Goal: Transaction & Acquisition: Purchase product/service

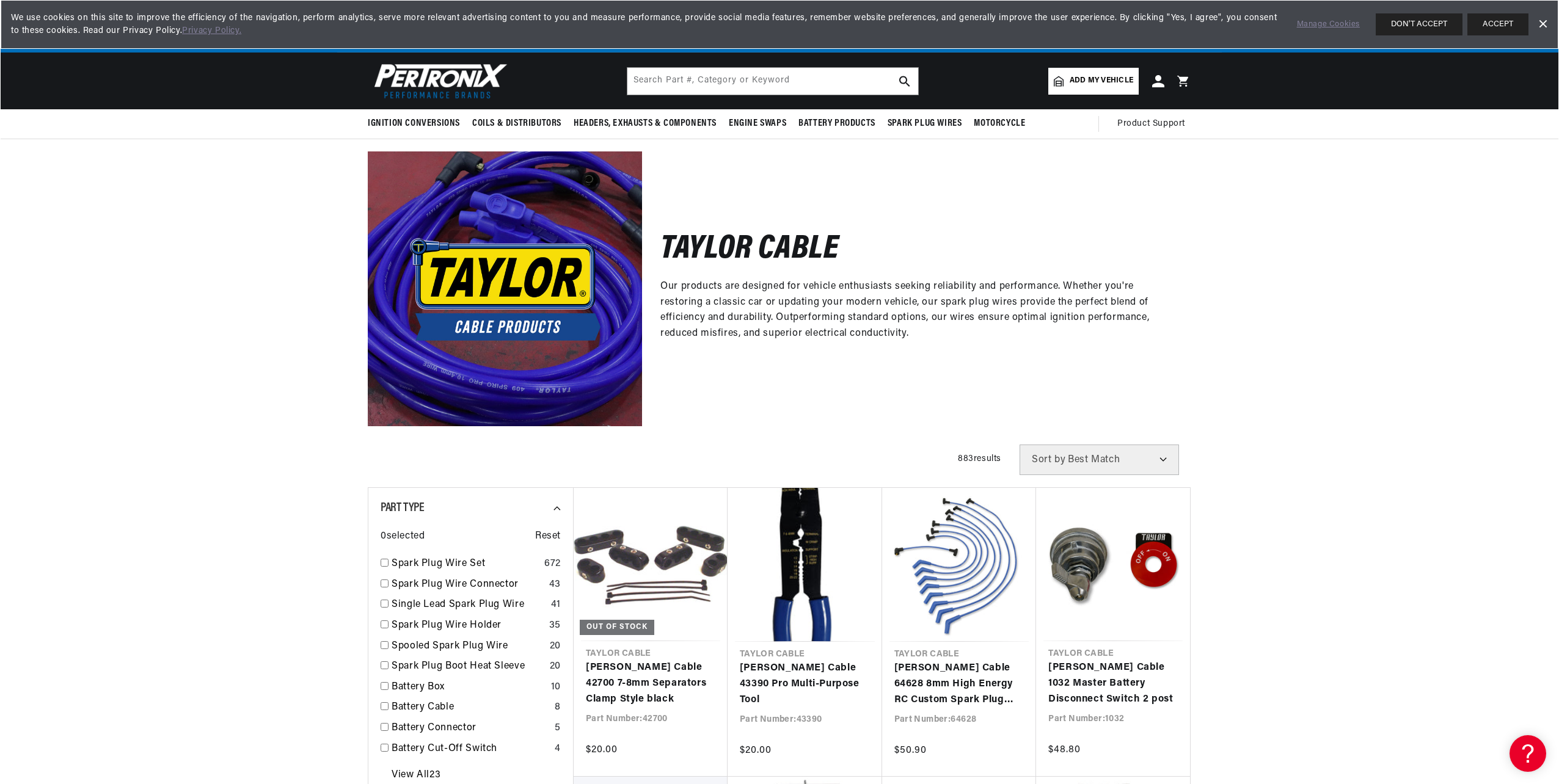
scroll to position [0, 370]
click at [1148, 191] on div "Taylor Cable Our products are designed for vehicle enthusiasts seeking reliabil…" at bounding box center [916, 288] width 549 height 274
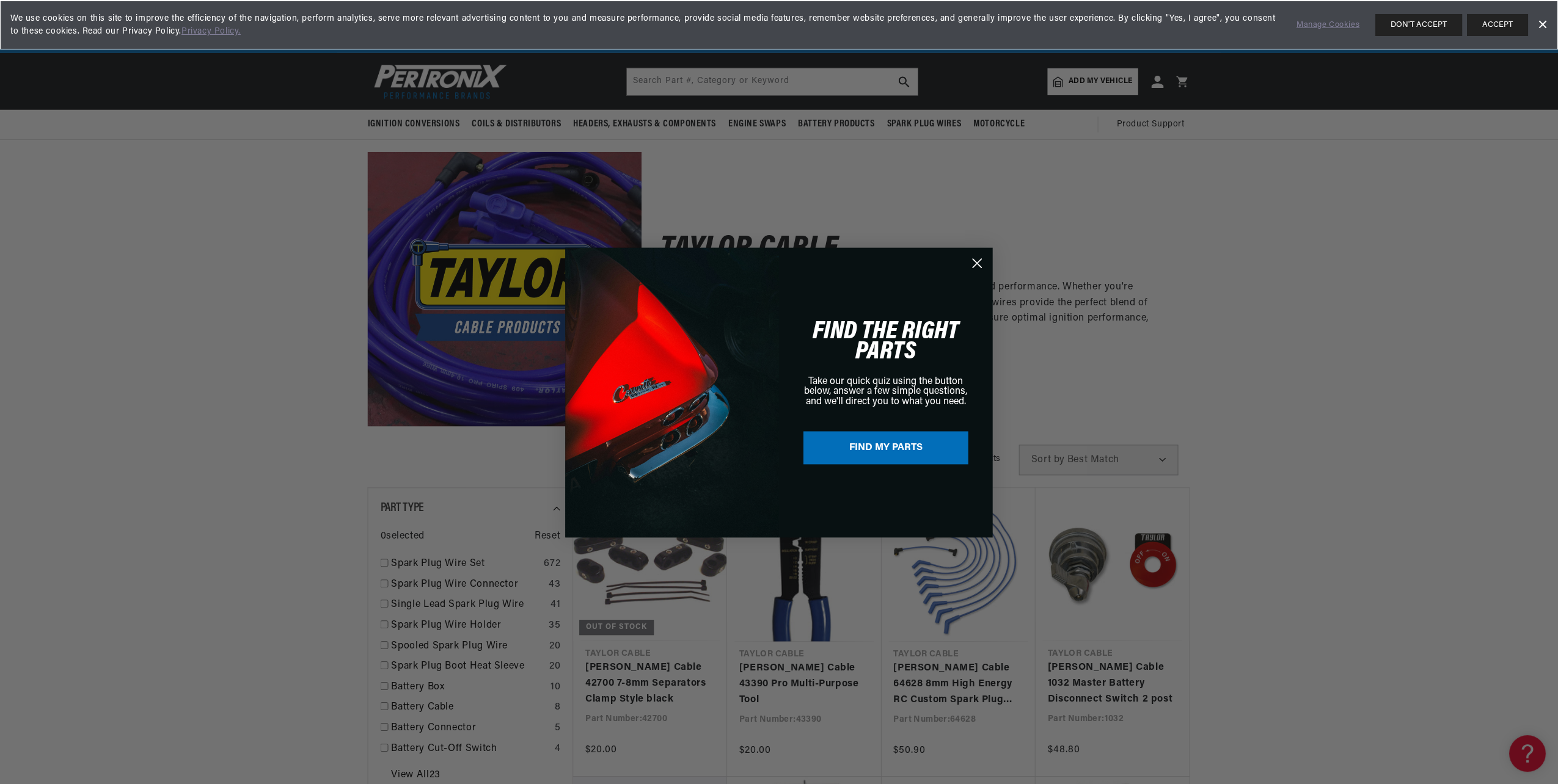
scroll to position [0, 0]
click at [977, 260] on circle "Close dialog" at bounding box center [978, 262] width 20 height 20
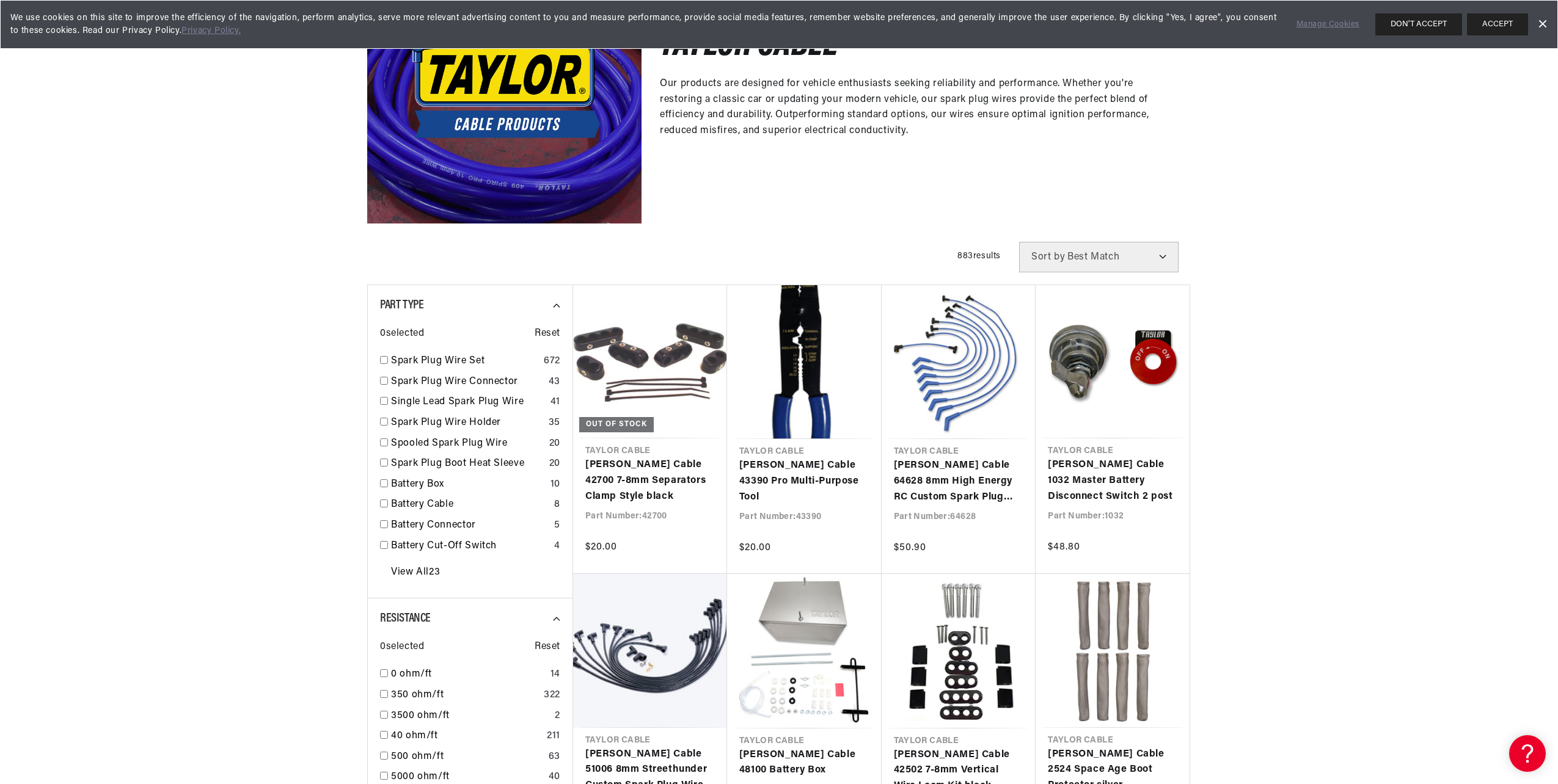
scroll to position [244, 0]
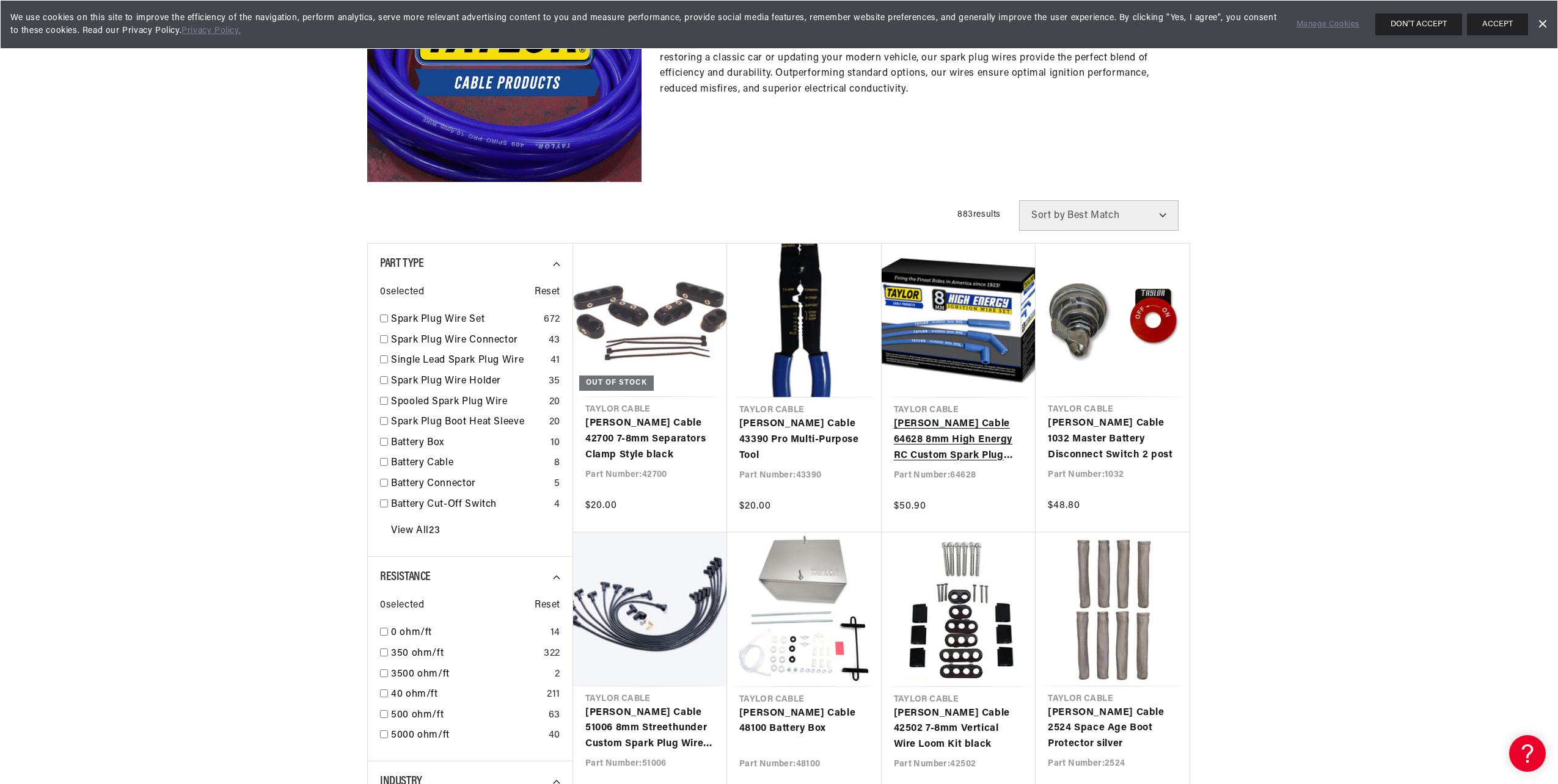
click at [958, 430] on link "Taylor Cable 64628 8mm High Energy RC Custom Spark Plug Wires 8 cyl blue" at bounding box center [958, 440] width 130 height 47
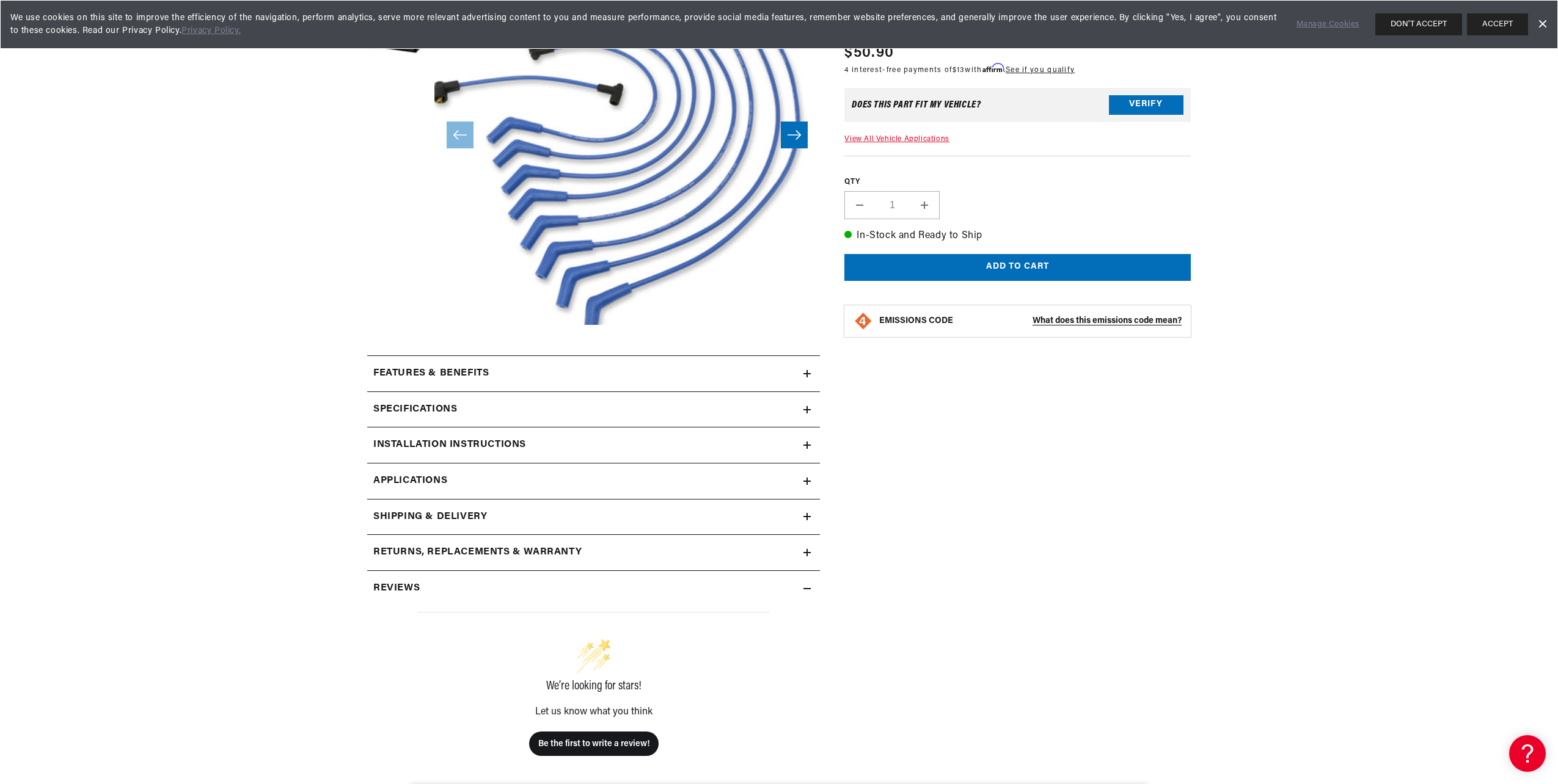
scroll to position [0, 370]
click at [809, 411] on icon at bounding box center [807, 410] width 8 height 8
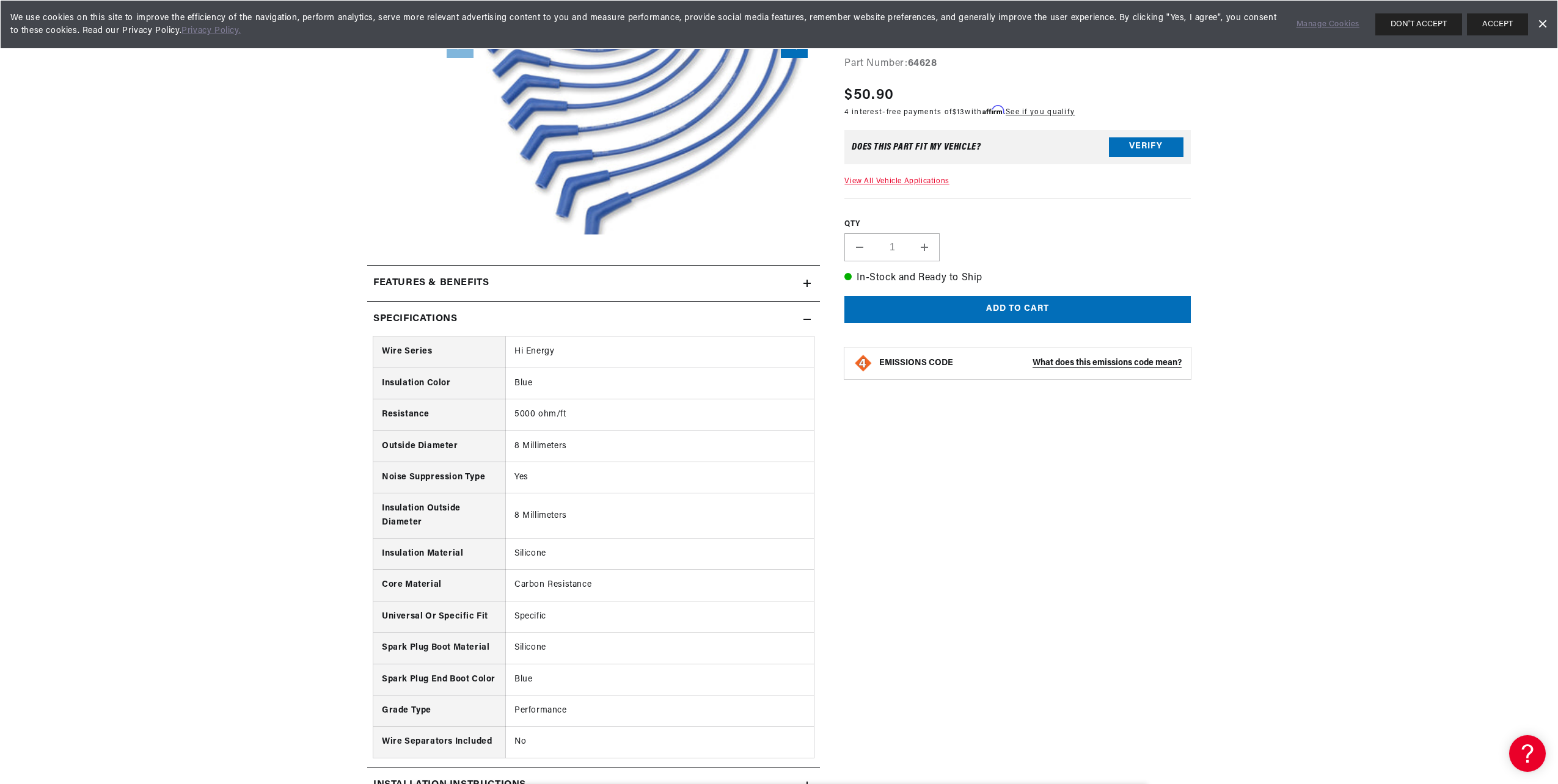
scroll to position [549, 0]
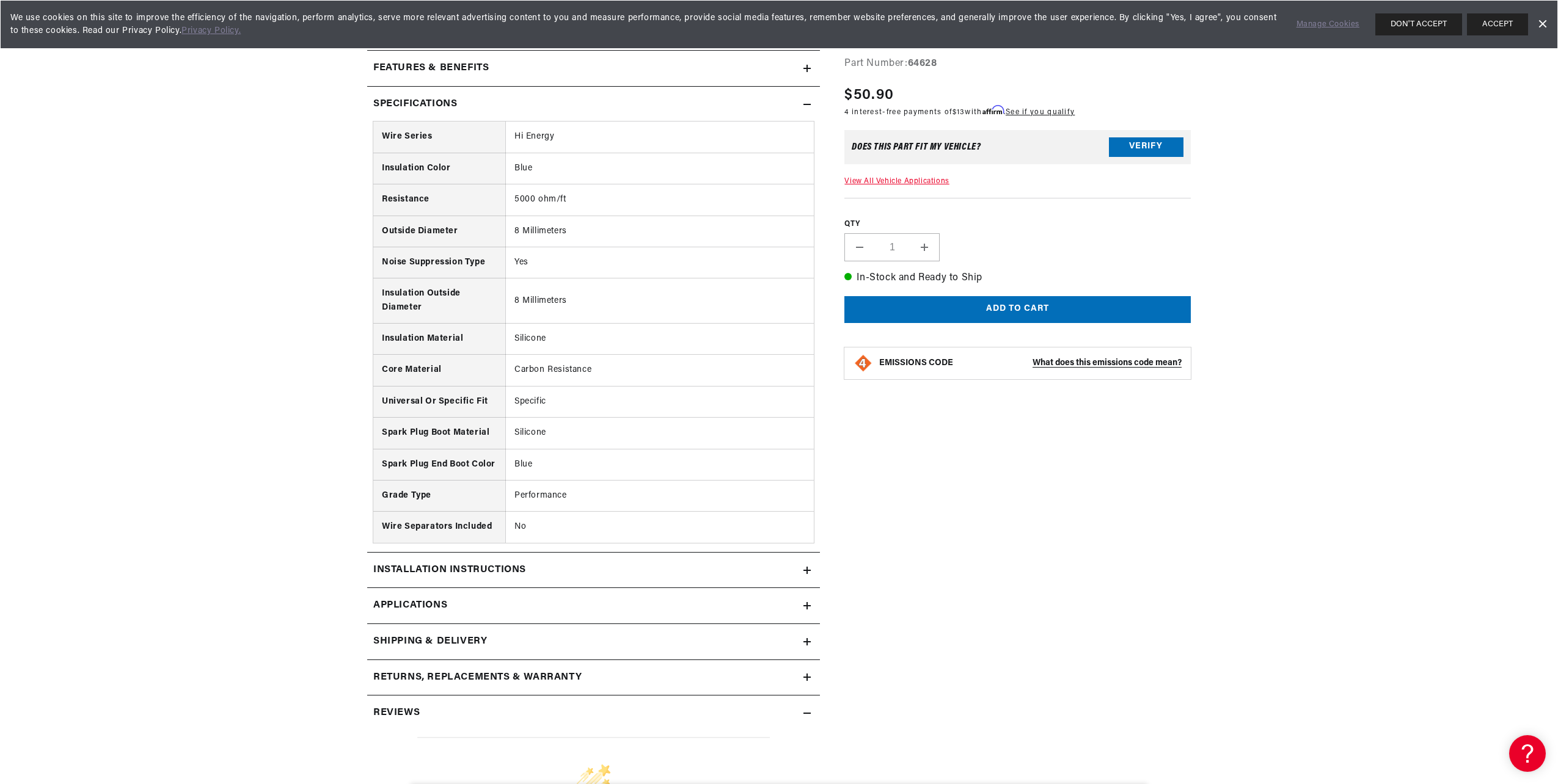
click at [808, 609] on icon at bounding box center [807, 606] width 8 height 8
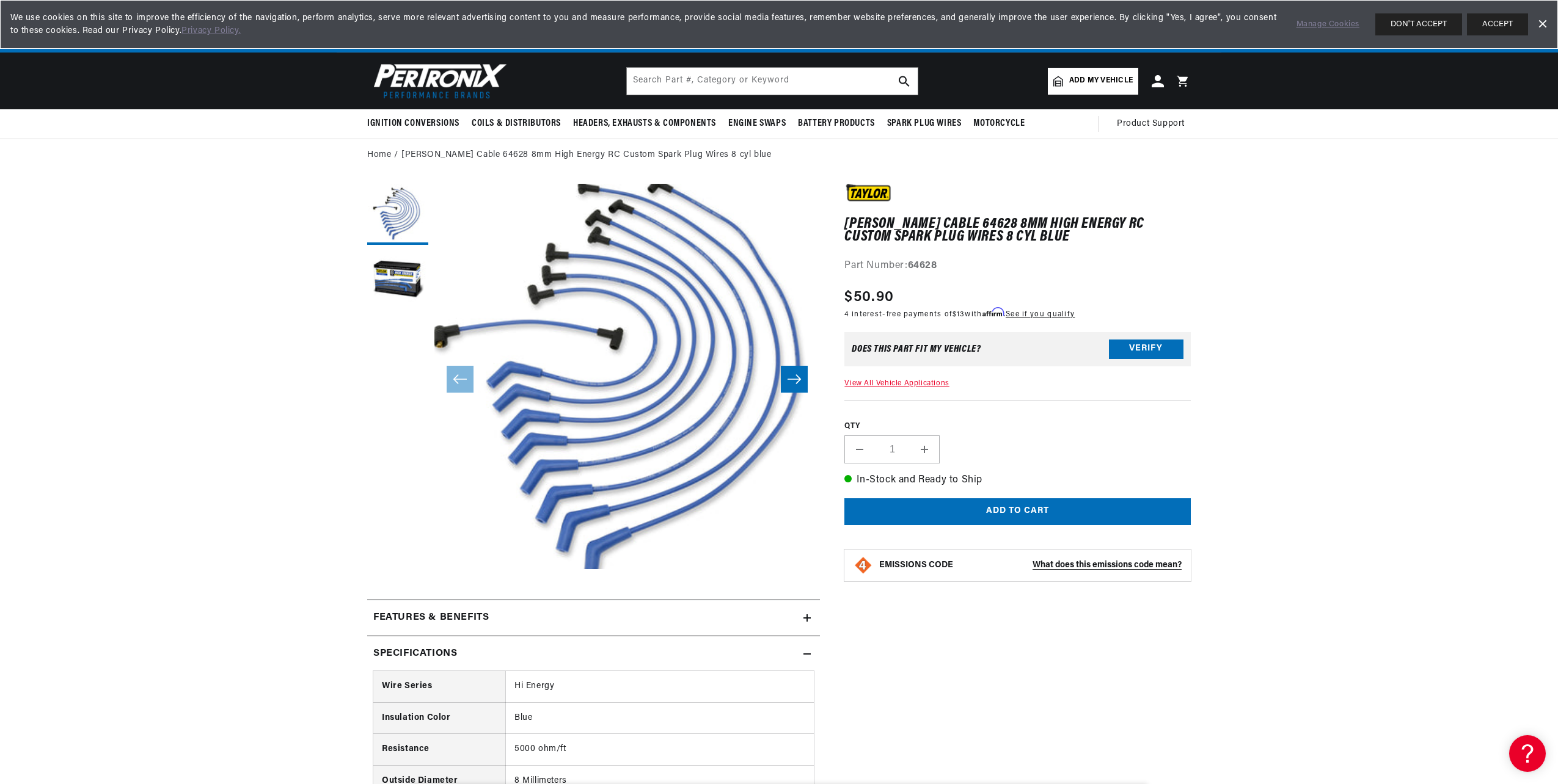
scroll to position [0, 370]
click at [1432, 29] on button "DON'T ACCEPT" at bounding box center [1418, 24] width 87 height 22
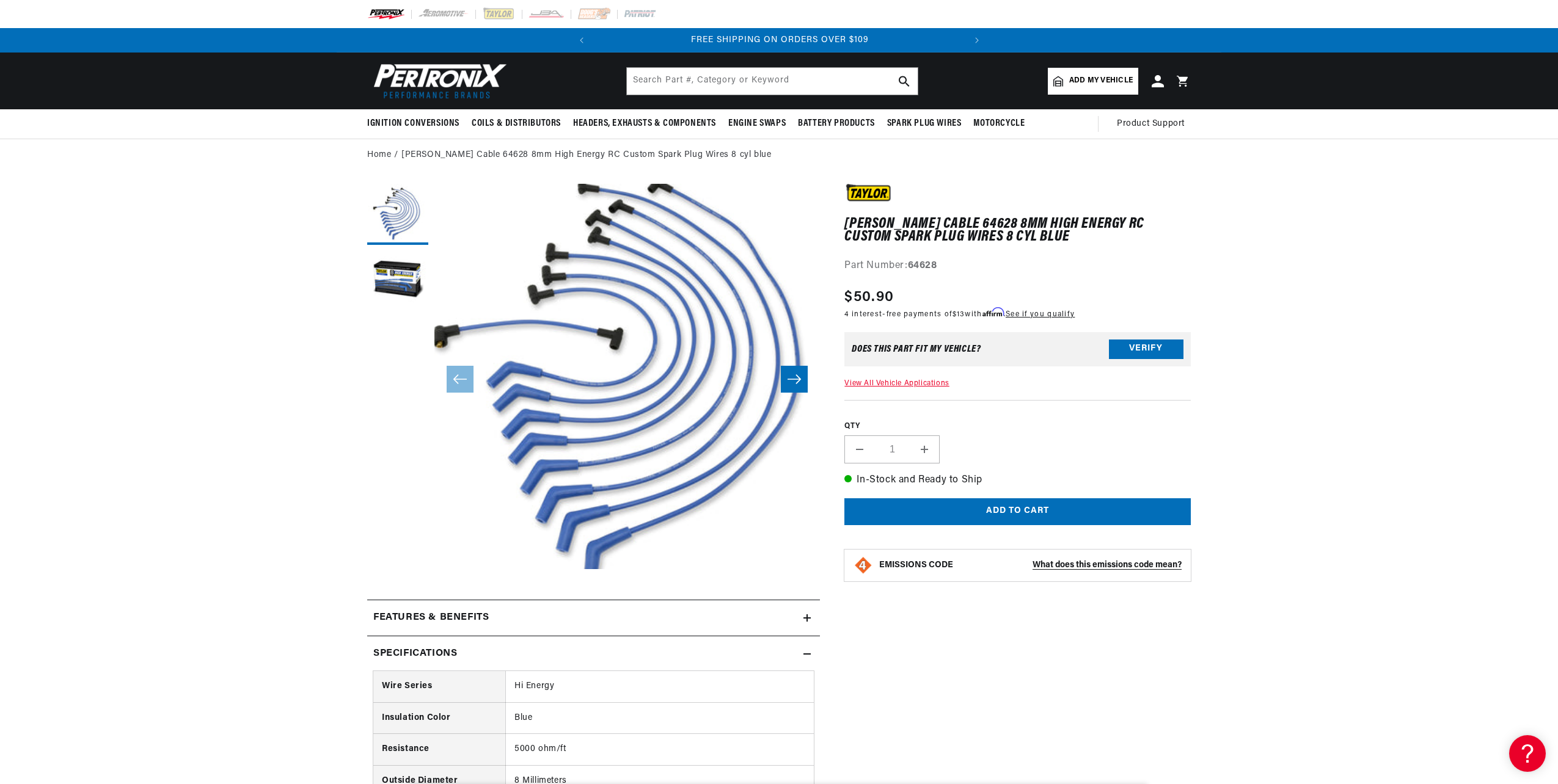
click at [1107, 79] on span "Add my vehicle" at bounding box center [1101, 80] width 63 height 11
select select "Automotive"
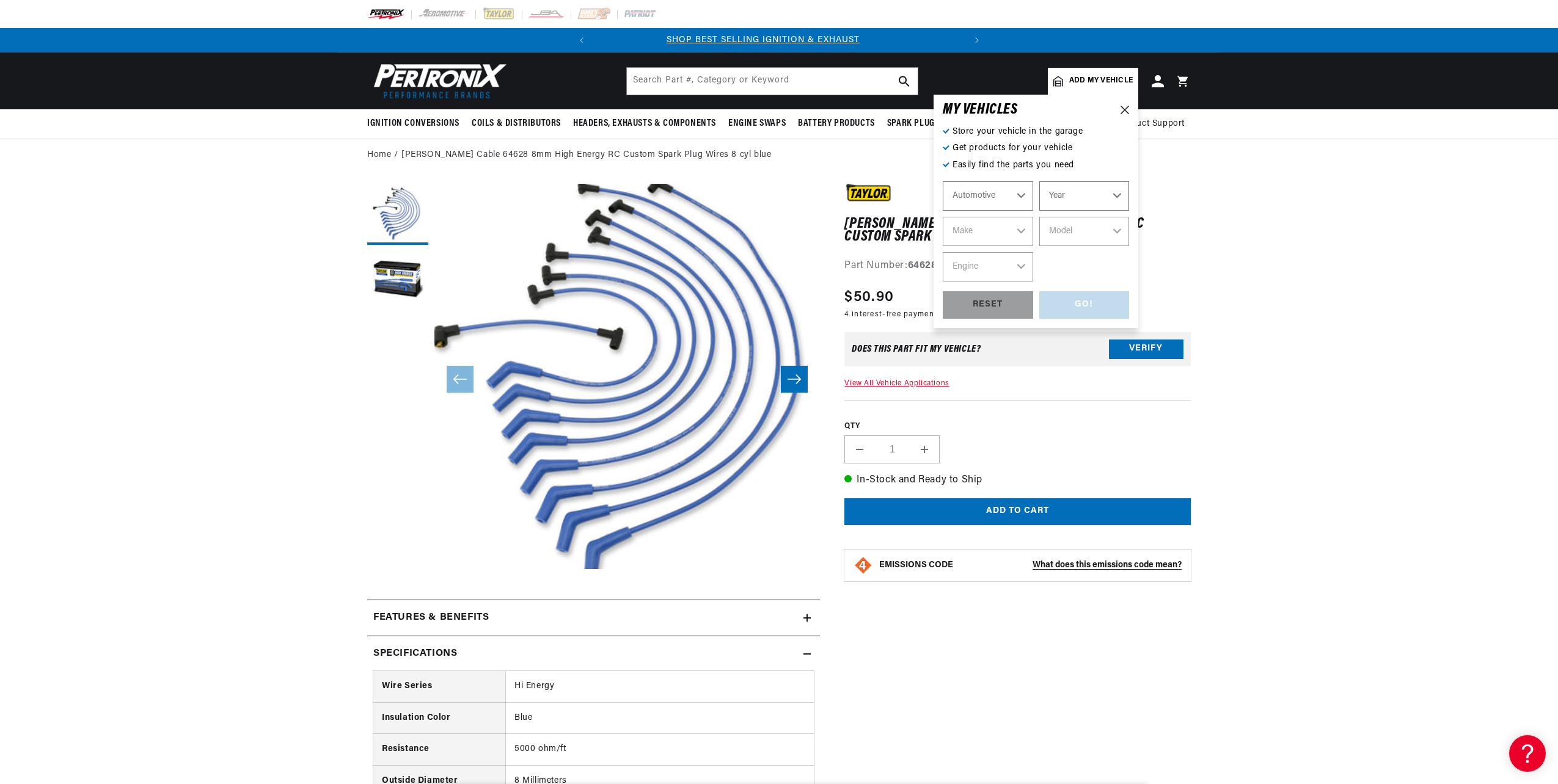
scroll to position [0, 0]
click at [1107, 193] on select "Year 2026 2025 2024 2023 2022 2021 2020 2019 2018 2017 2016 2015 2014 2013 2012…" at bounding box center [1084, 196] width 91 height 29
select select "1987"
click at [1039, 181] on select "Year 2026 2025 2024 2023 2022 2021 2020 2019 2018 2017 2016 2015 2014 2013 2012…" at bounding box center [1084, 196] width 91 height 29
select select "1987"
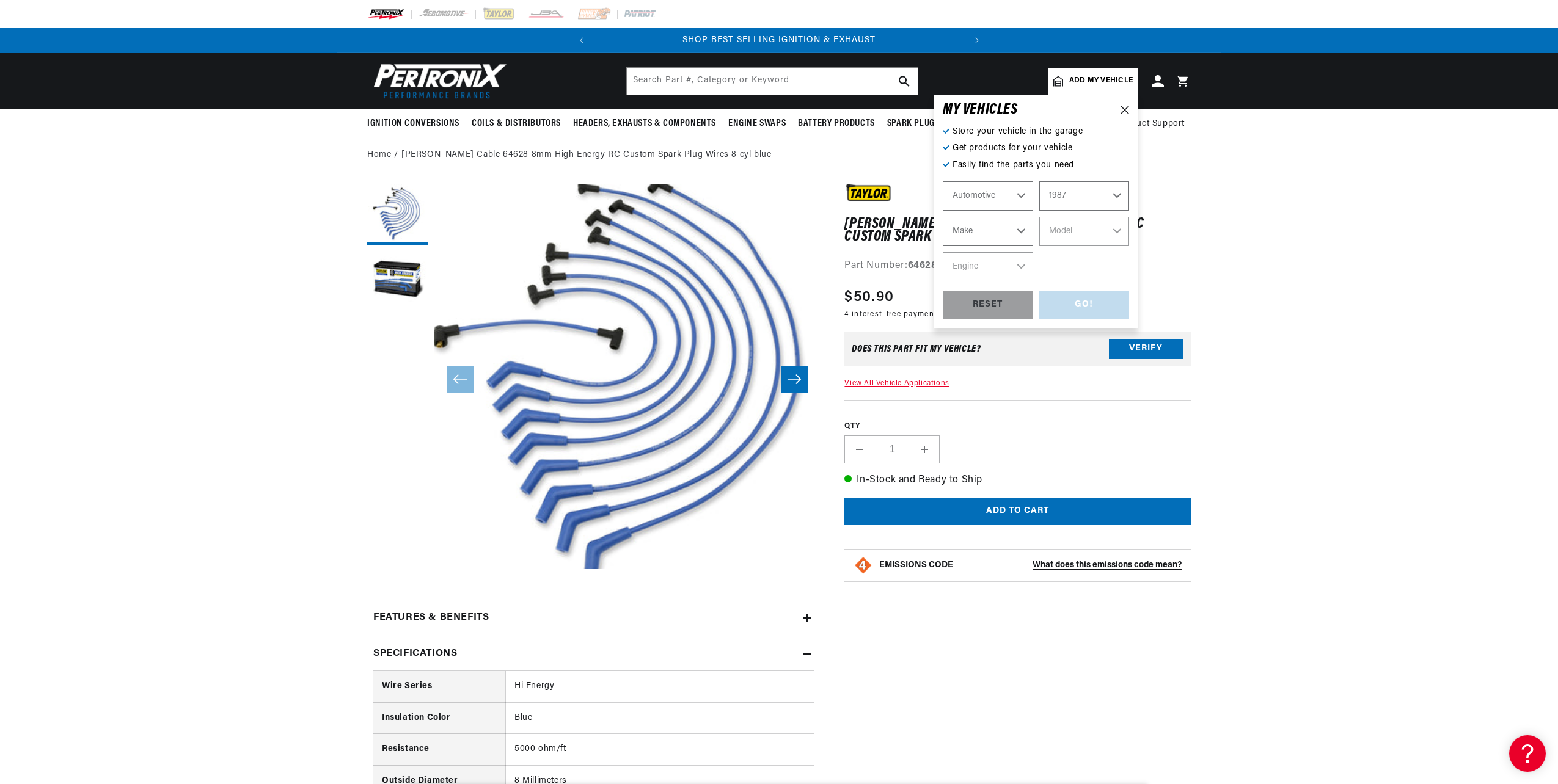
click at [1023, 226] on select "Make American Motors Bentley Buick Cadillac Chevrolet Chrysler Dodge Ford GMC H…" at bounding box center [987, 231] width 91 height 29
select select "Oldsmobile"
click at [942, 217] on select "Make American Motors Bentley Buick Cadillac Chevrolet Chrysler Dodge Ford GMC H…" at bounding box center [987, 231] width 91 height 29
select select "Oldsmobile"
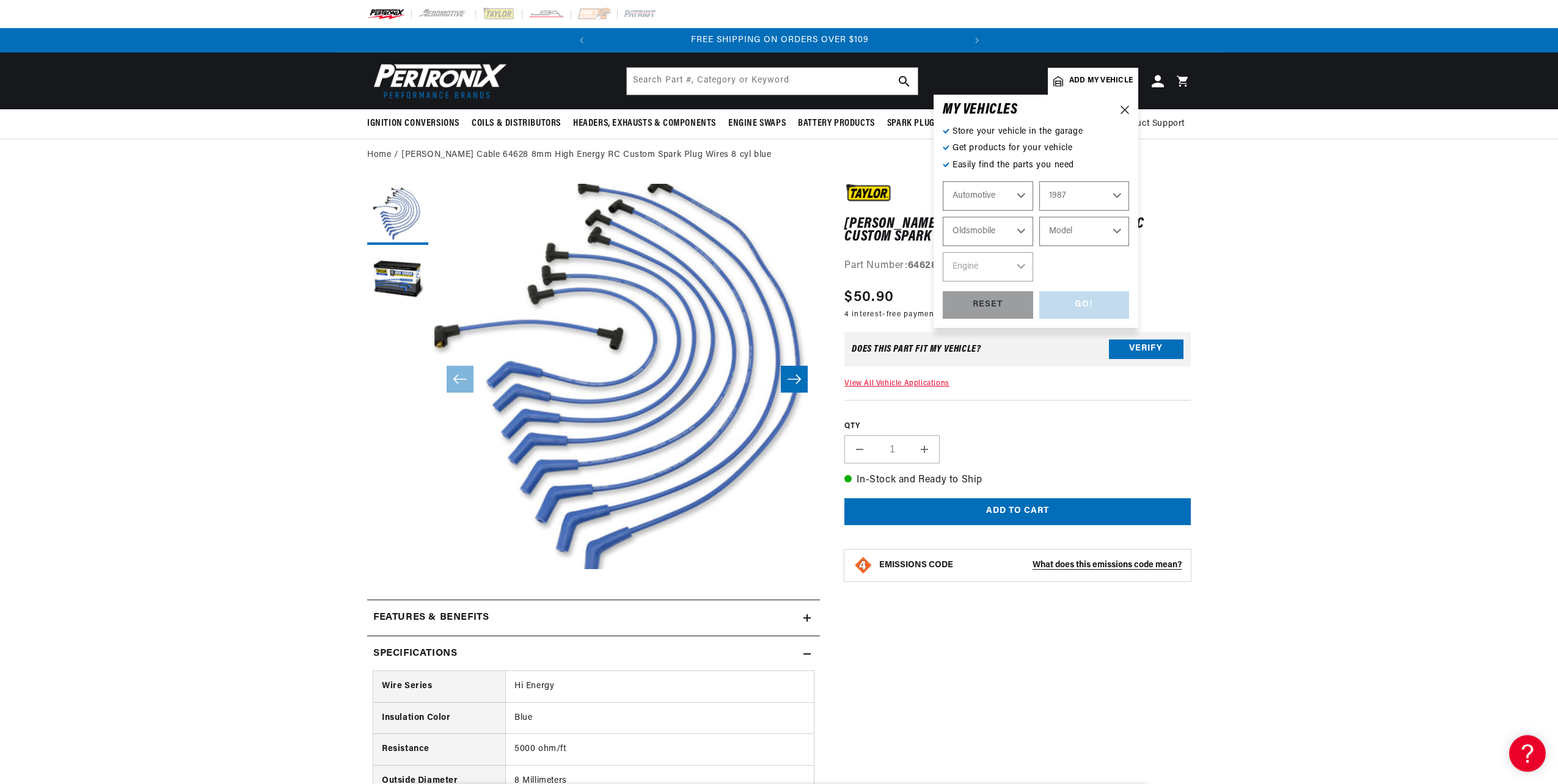
click at [1119, 226] on select "Model Custom Cruiser Cutlass Cutlass Ciera Cutlass Salon Cutlass Supreme" at bounding box center [1084, 231] width 91 height 29
select select "Cutlass-Supreme"
click at [1039, 217] on select "Model Custom Cruiser Cutlass Cutlass Ciera Cutlass Salon Cutlass Supreme" at bounding box center [1084, 231] width 91 height 29
select select "Cutlass-Supreme"
click at [1025, 265] on select "Engine 4.3L 4.4L 5.0L 5.7L 6.6L 7.5L" at bounding box center [987, 267] width 91 height 29
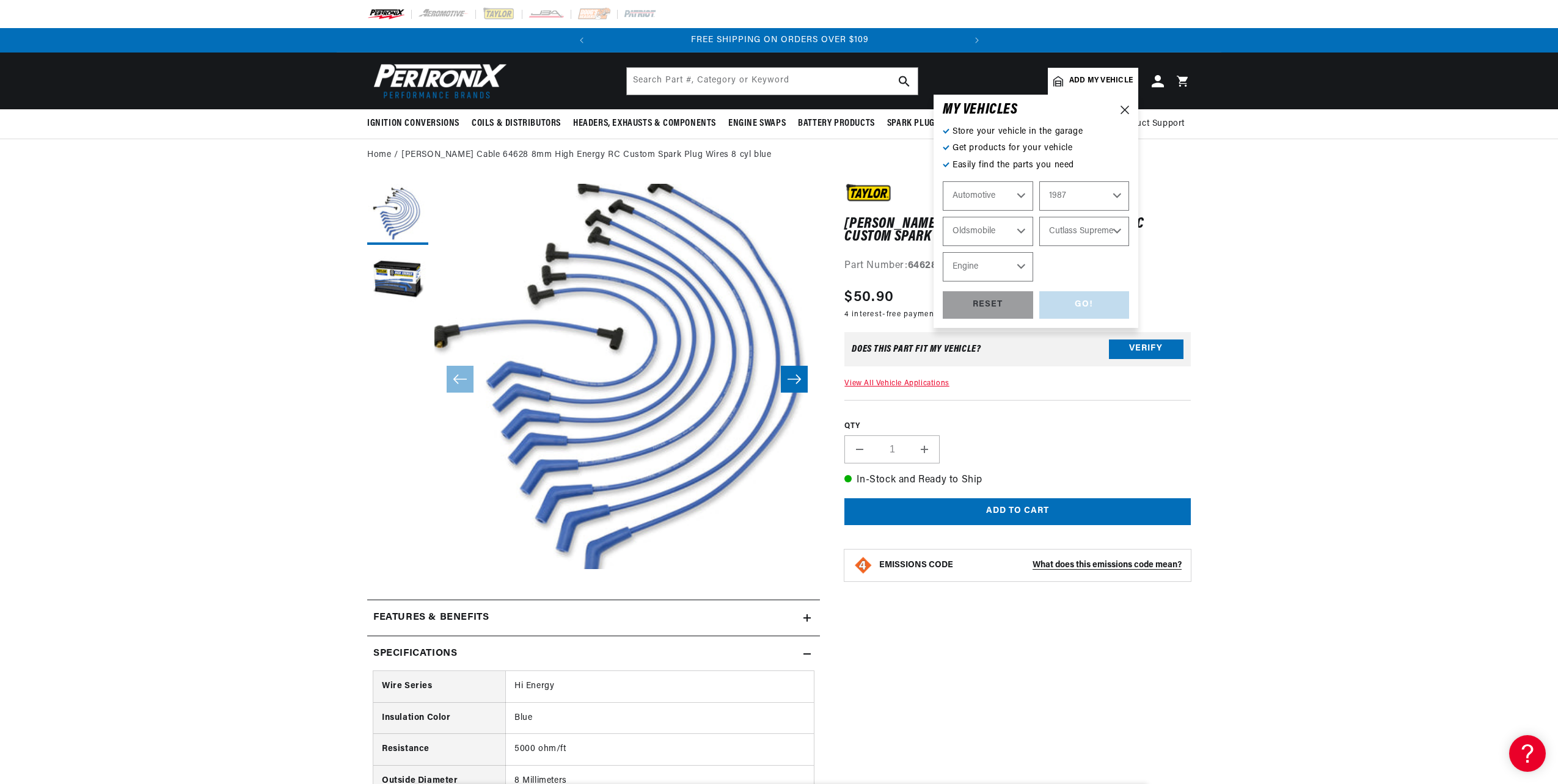
select select "5.0L"
click at [942, 252] on select "Engine 4.3L 4.4L 5.0L 5.7L 6.6L 7.5L" at bounding box center [987, 267] width 91 height 29
select select "5.0L"
click at [1113, 303] on div "GO!" at bounding box center [1084, 305] width 91 height 27
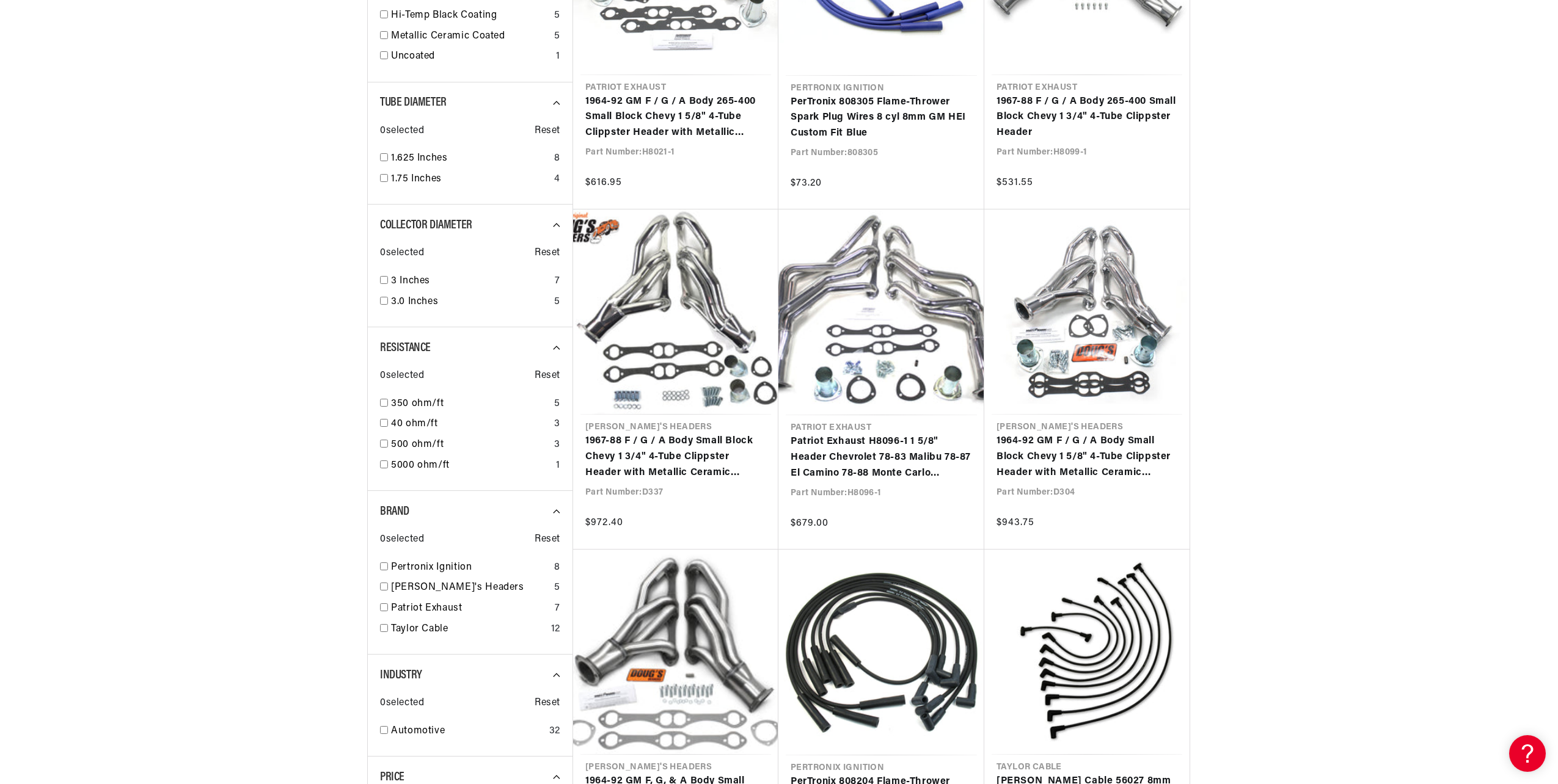
scroll to position [0, 370]
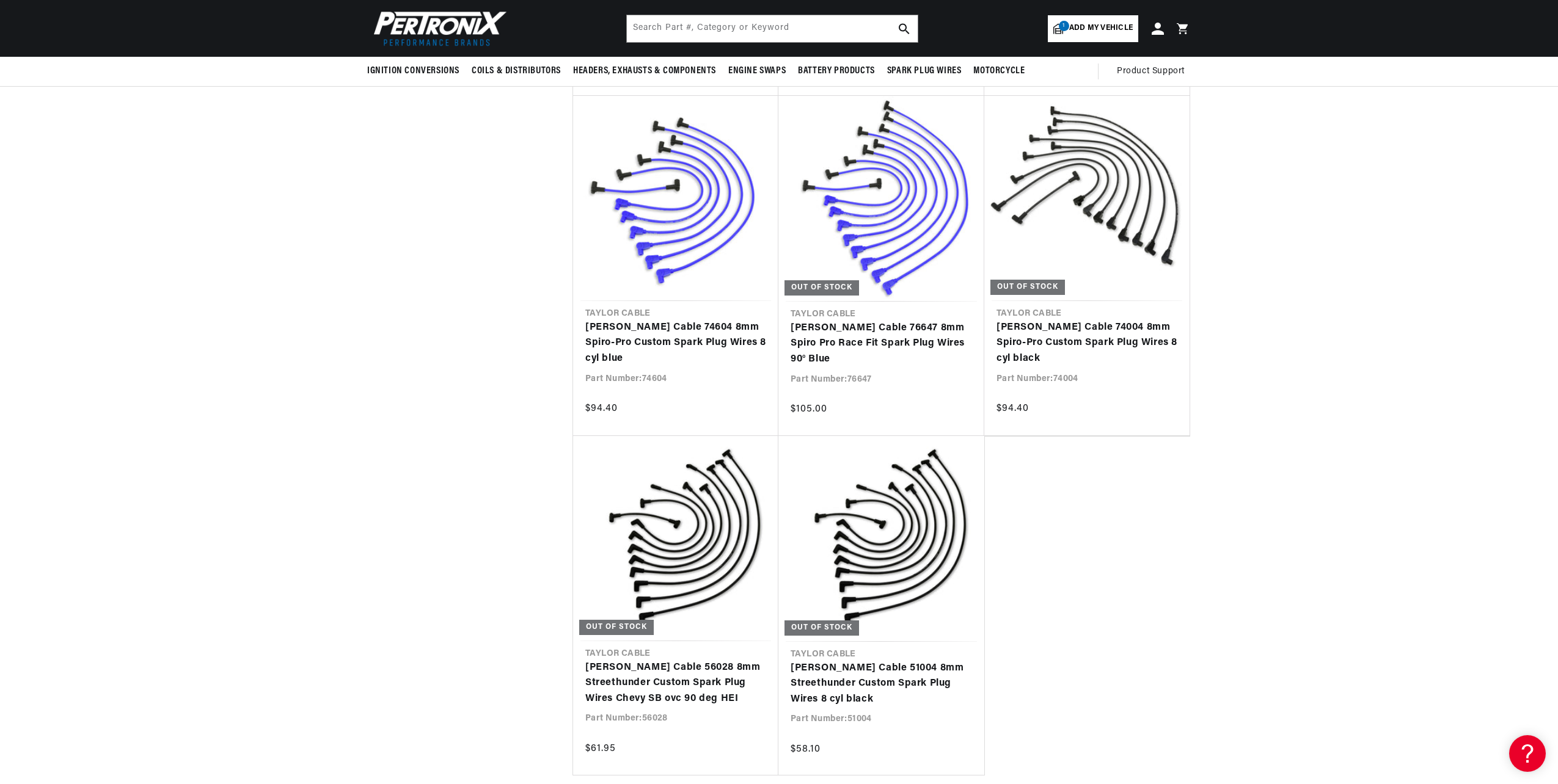
scroll to position [2940, 0]
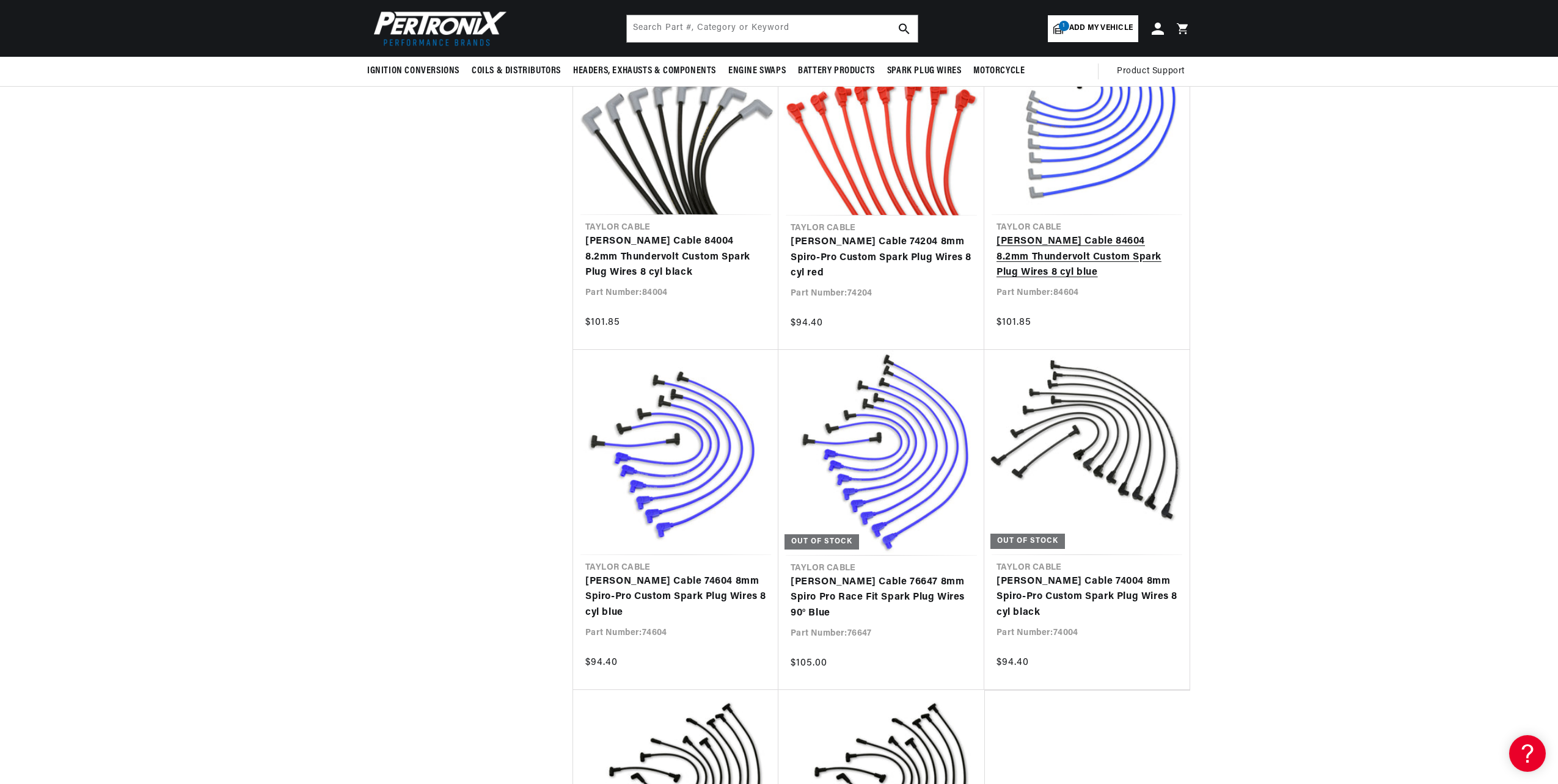
click at [1088, 234] on link "[PERSON_NAME] Cable 84604 8.2mm Thundervolt Custom Spark Plug Wires 8 cyl blue" at bounding box center [1086, 257] width 181 height 47
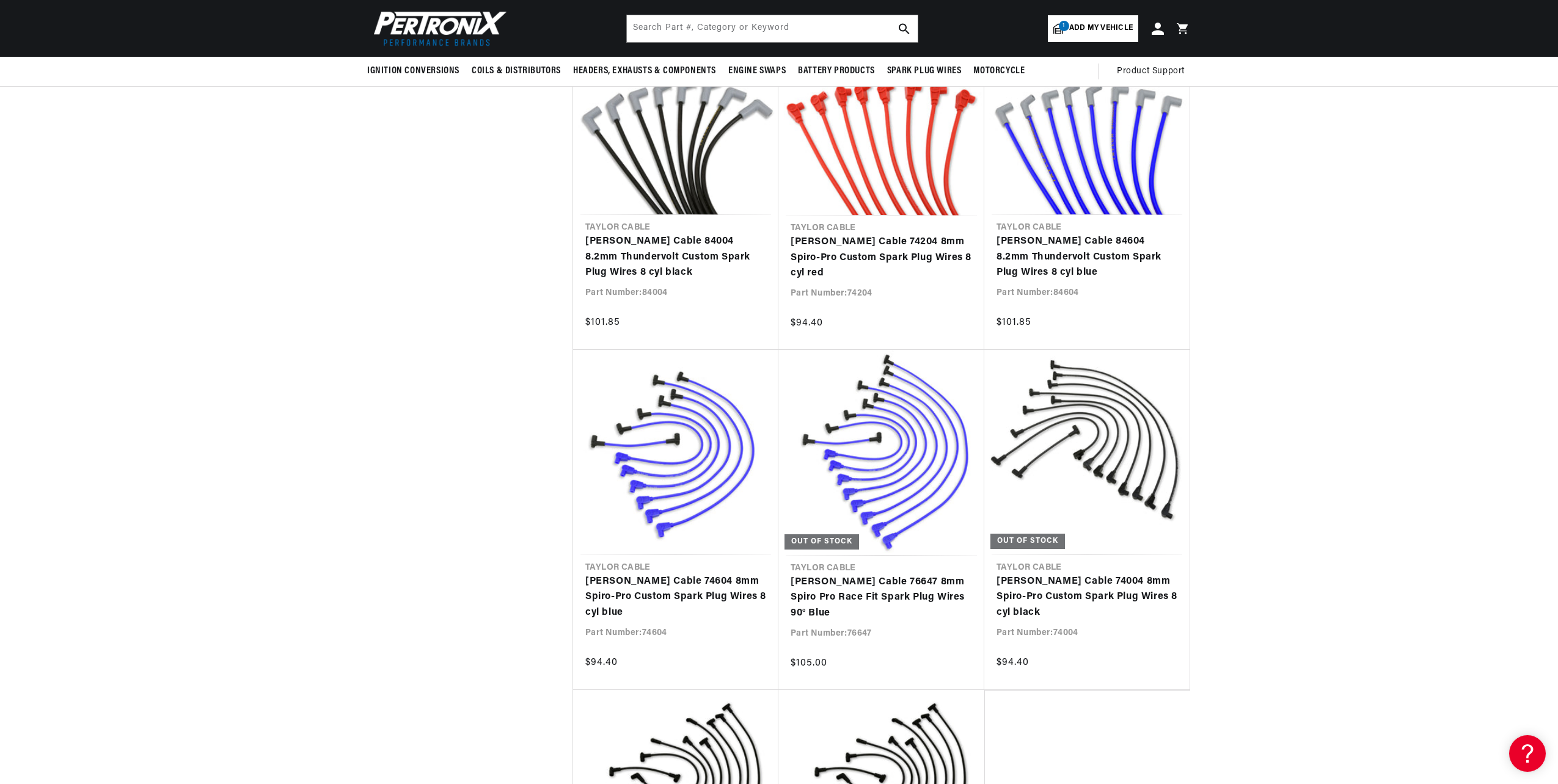
scroll to position [0, 0]
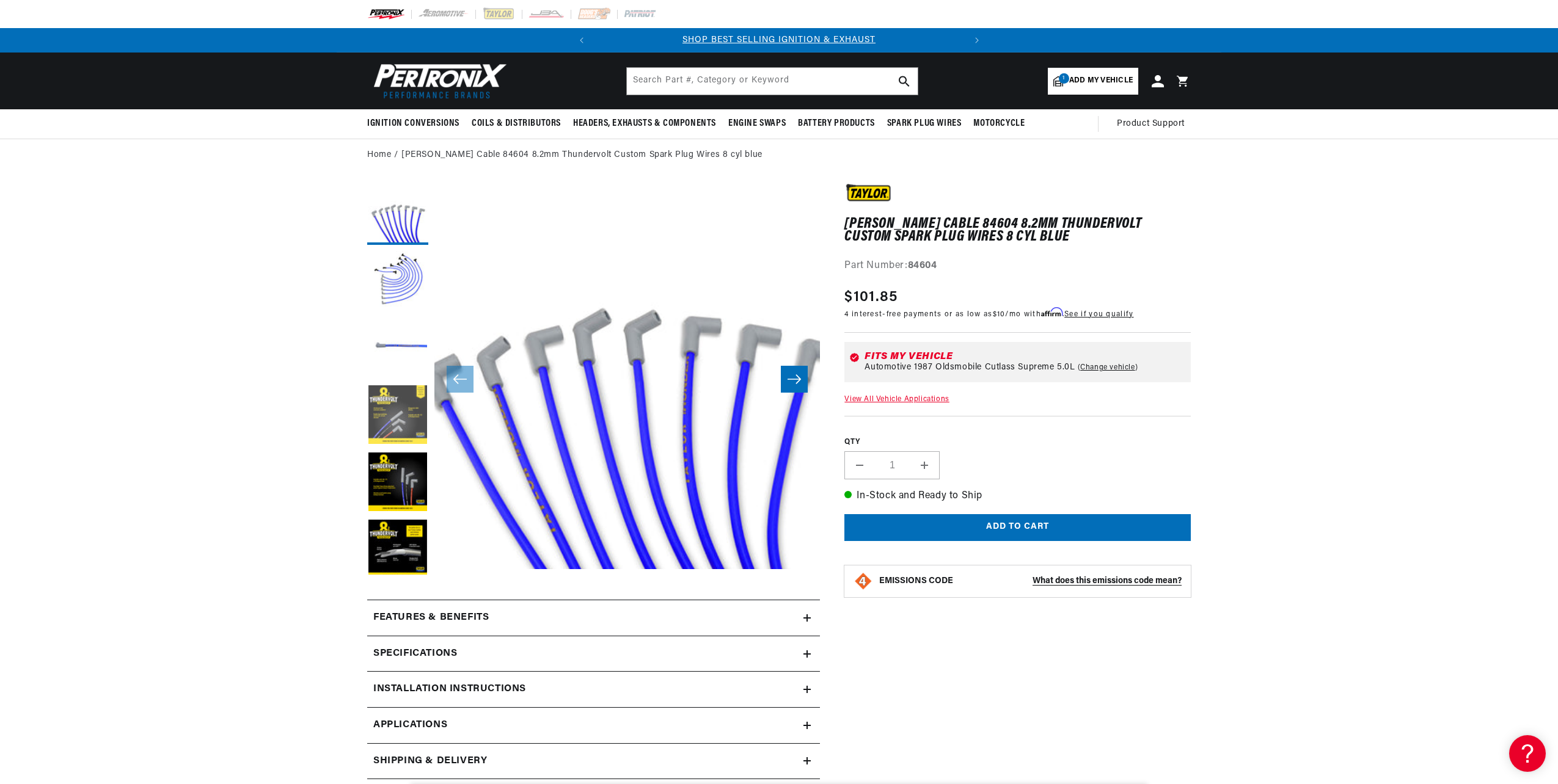
click at [387, 409] on button "Load image 4 in gallery view" at bounding box center [398, 416] width 61 height 61
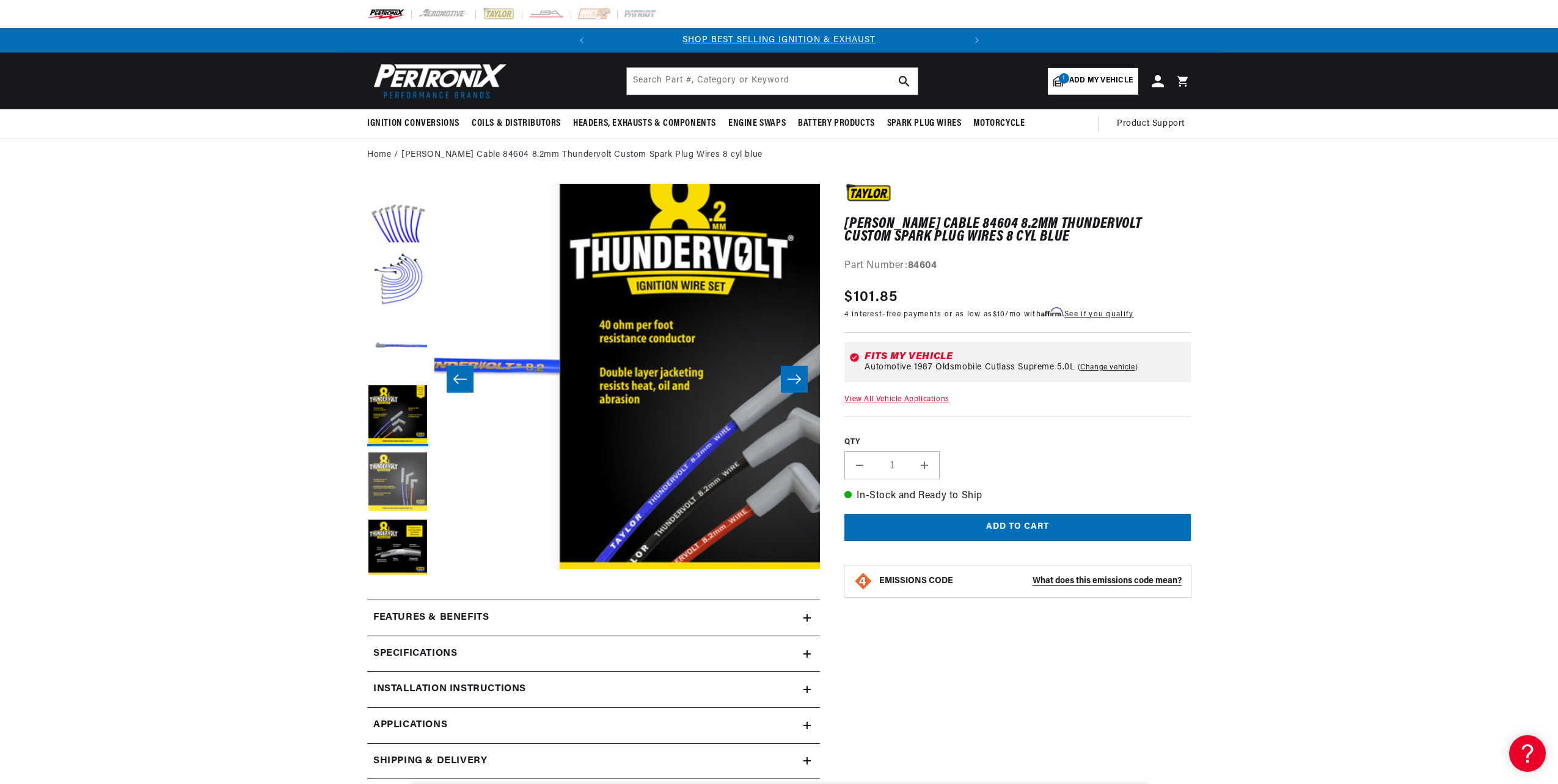
scroll to position [0, 1157]
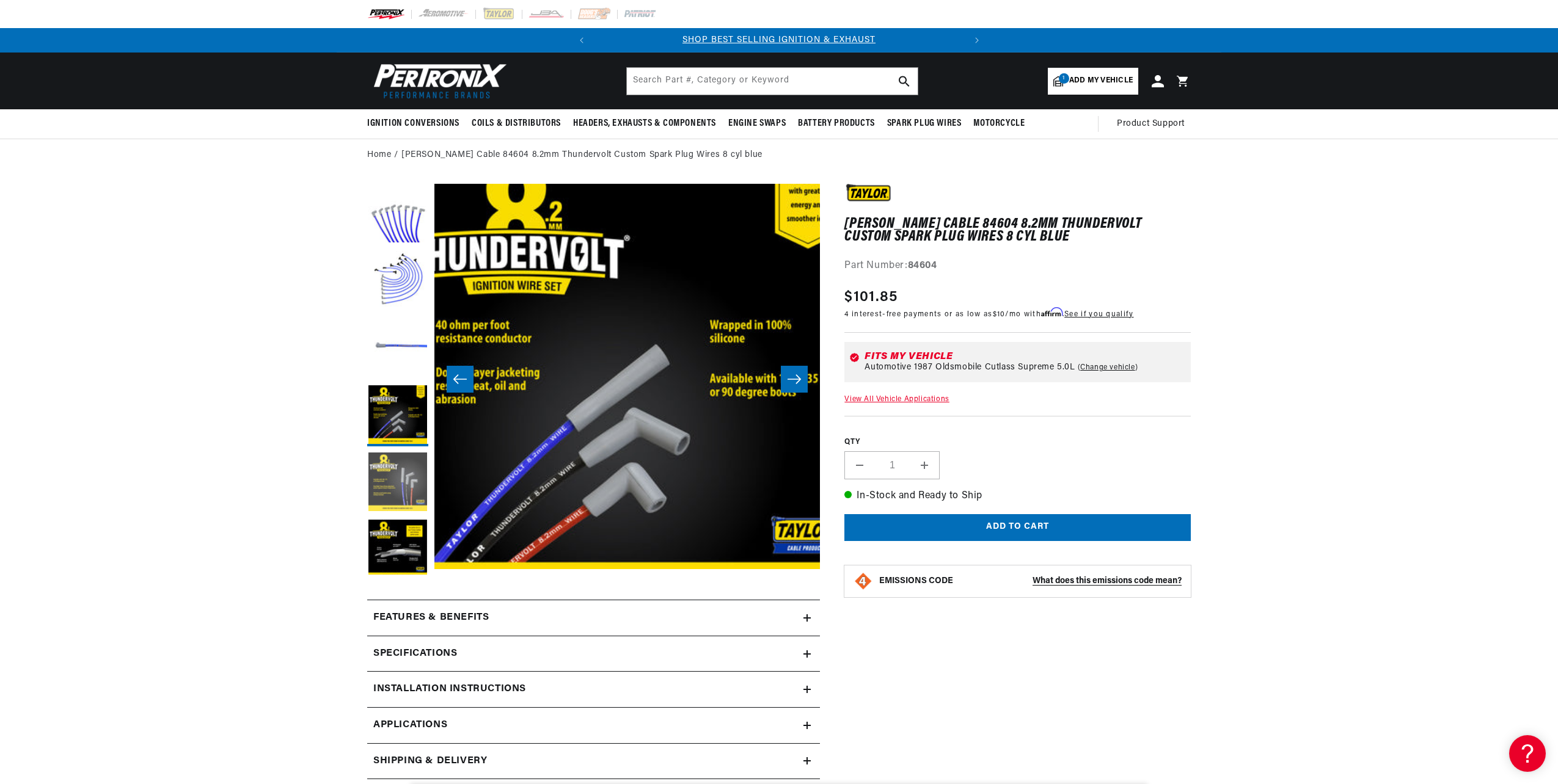
click at [398, 480] on button "Load image 5 in gallery view" at bounding box center [398, 483] width 61 height 61
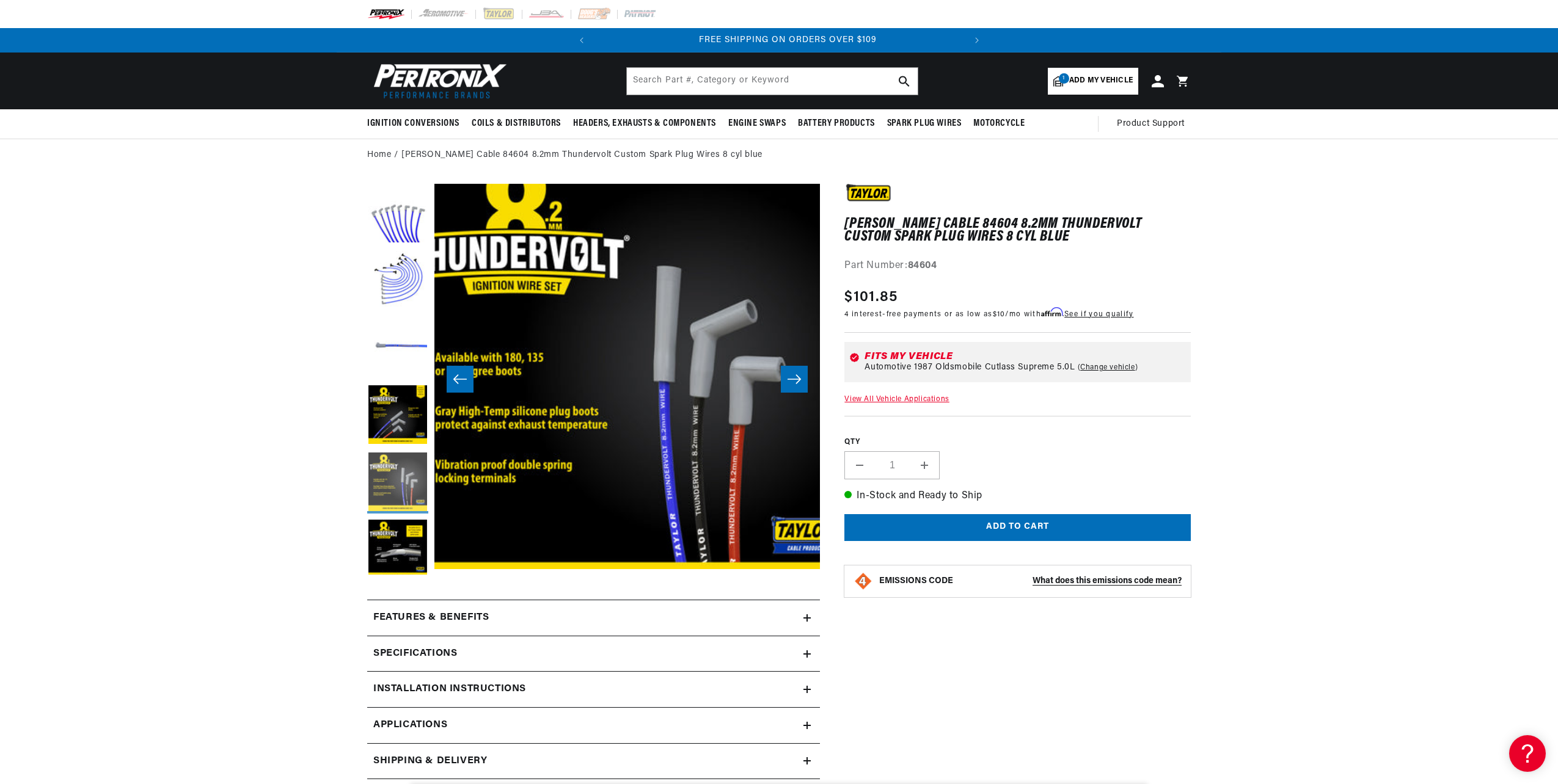
scroll to position [0, 370]
click at [391, 529] on button "Load image 6 in gallery view" at bounding box center [398, 550] width 61 height 61
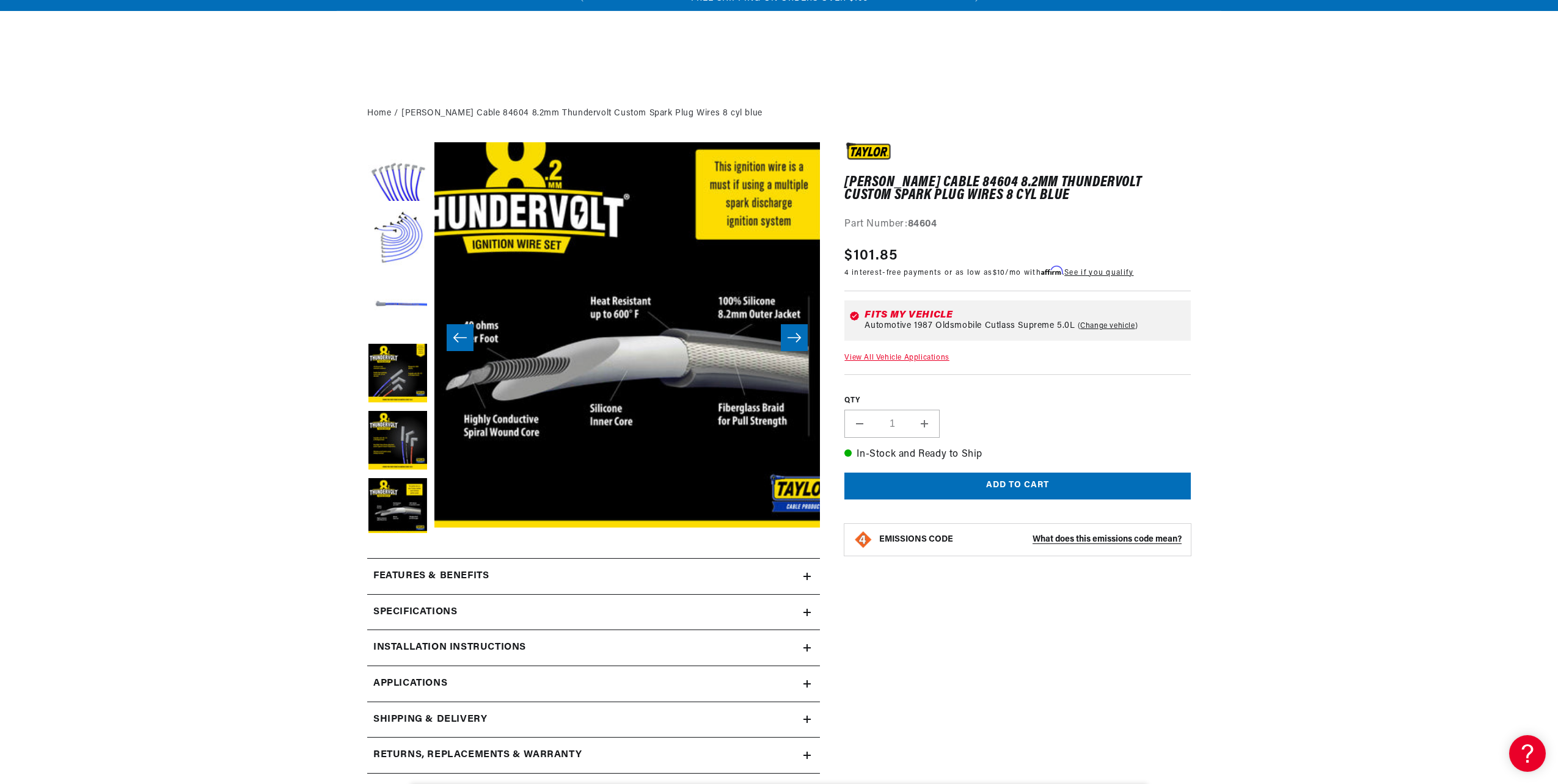
scroll to position [244, 0]
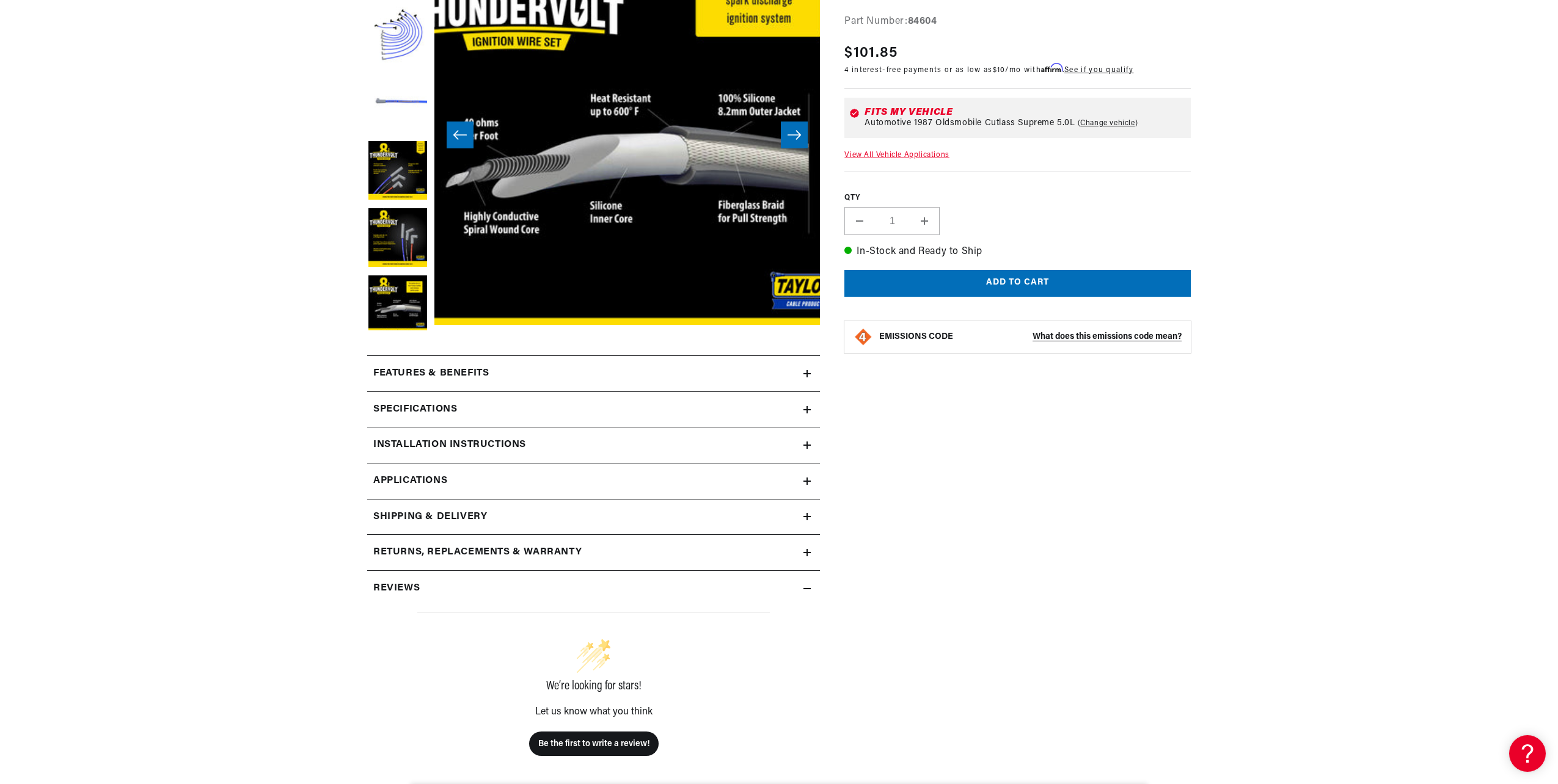
click at [814, 449] on summary "Installation instructions" at bounding box center [594, 445] width 453 height 35
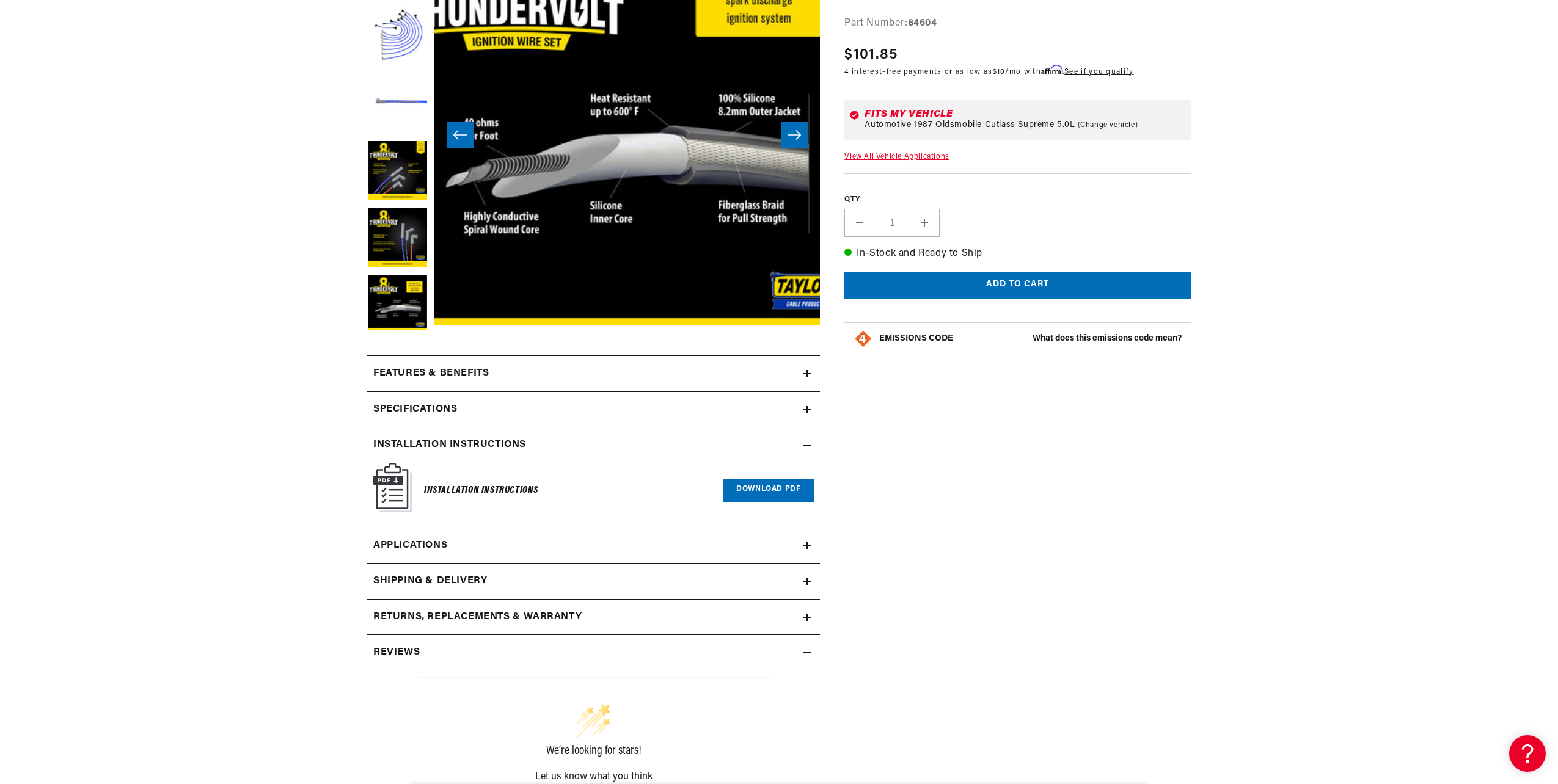
scroll to position [0, 0]
click at [755, 484] on link "Download PDF" at bounding box center [769, 491] width 91 height 23
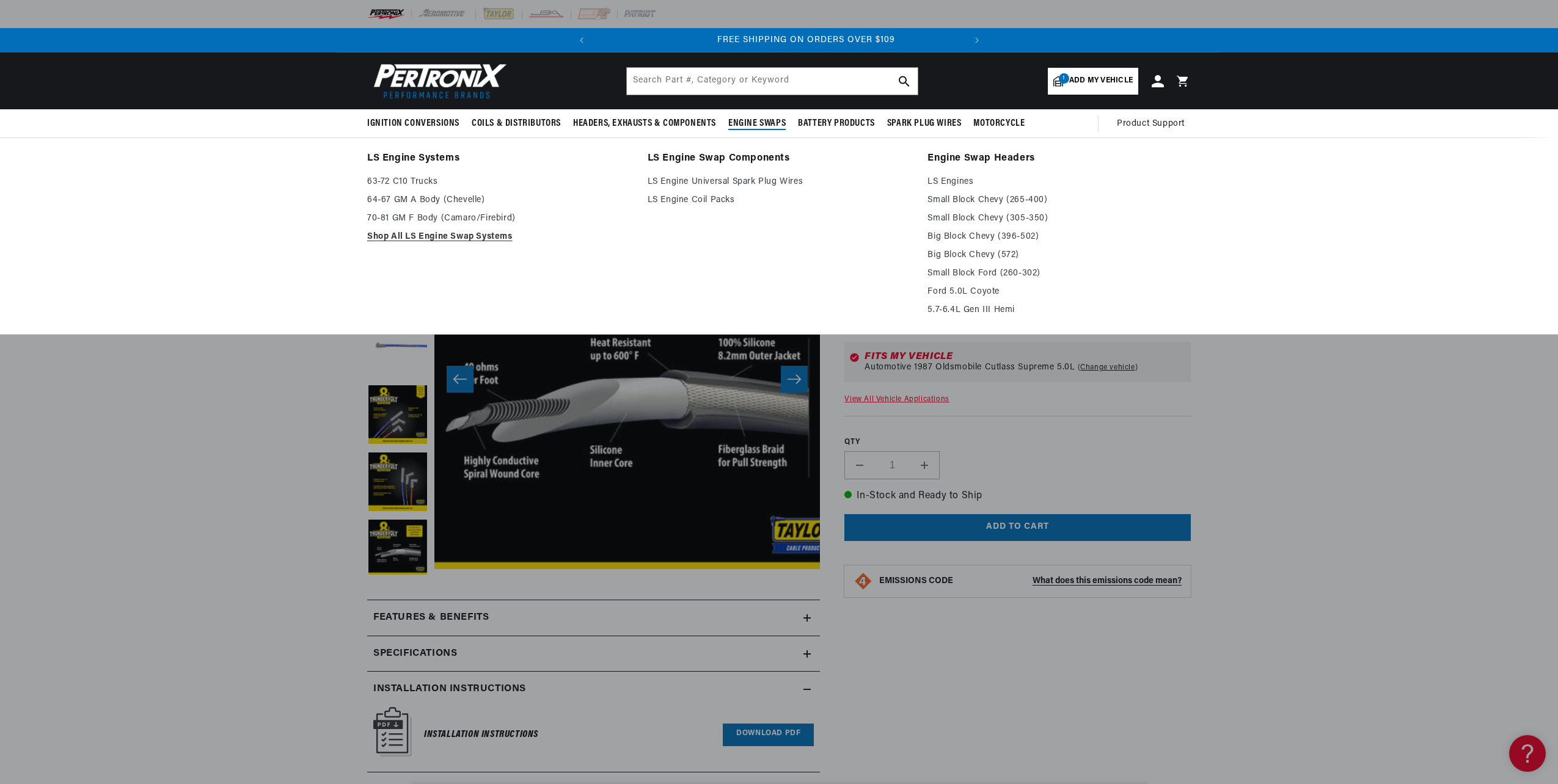
scroll to position [0, 370]
click at [494, 234] on link "Shop All LS Engine Swap Systems" at bounding box center [498, 236] width 263 height 15
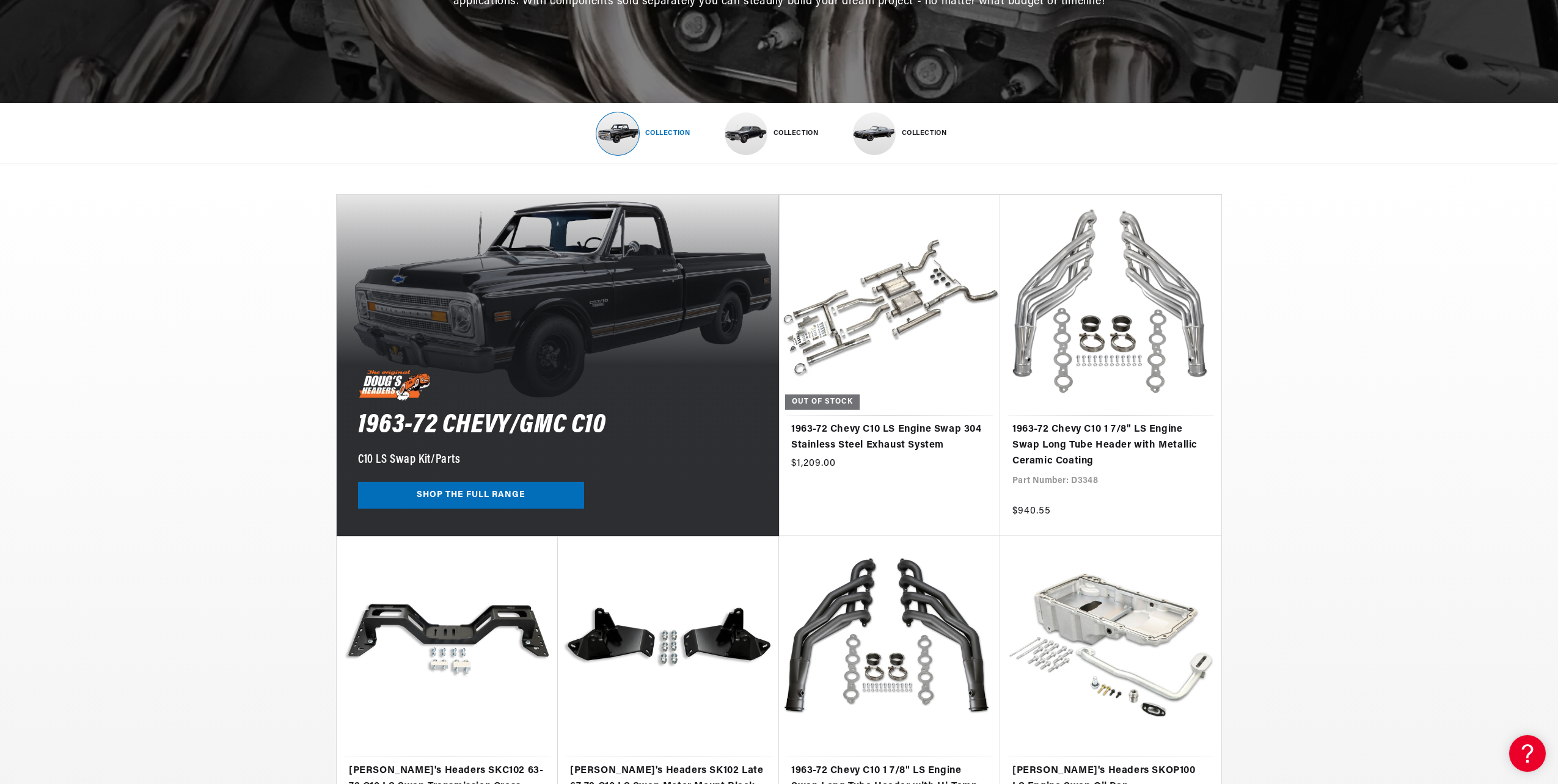
scroll to position [244, 0]
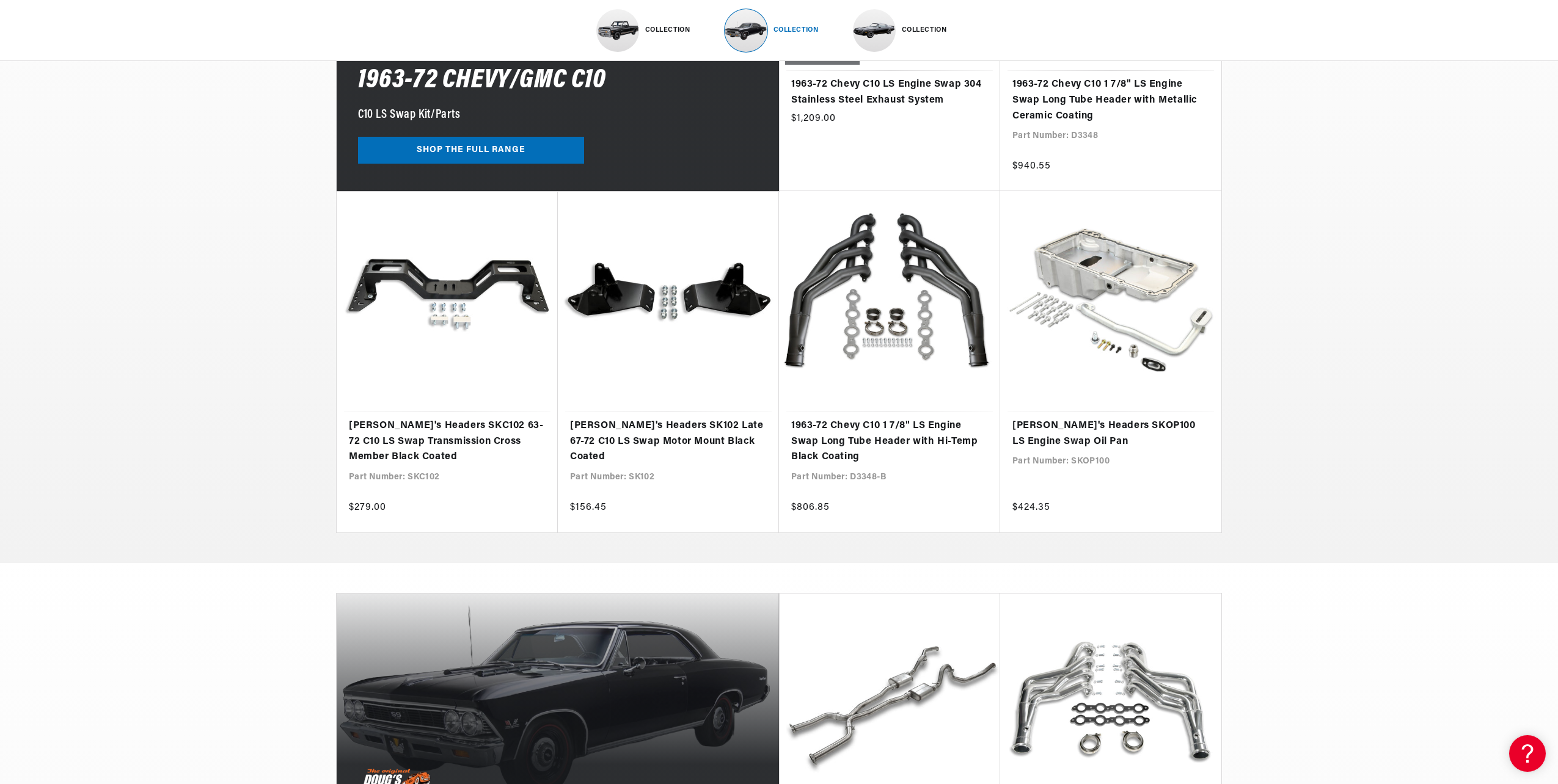
scroll to position [1022, 0]
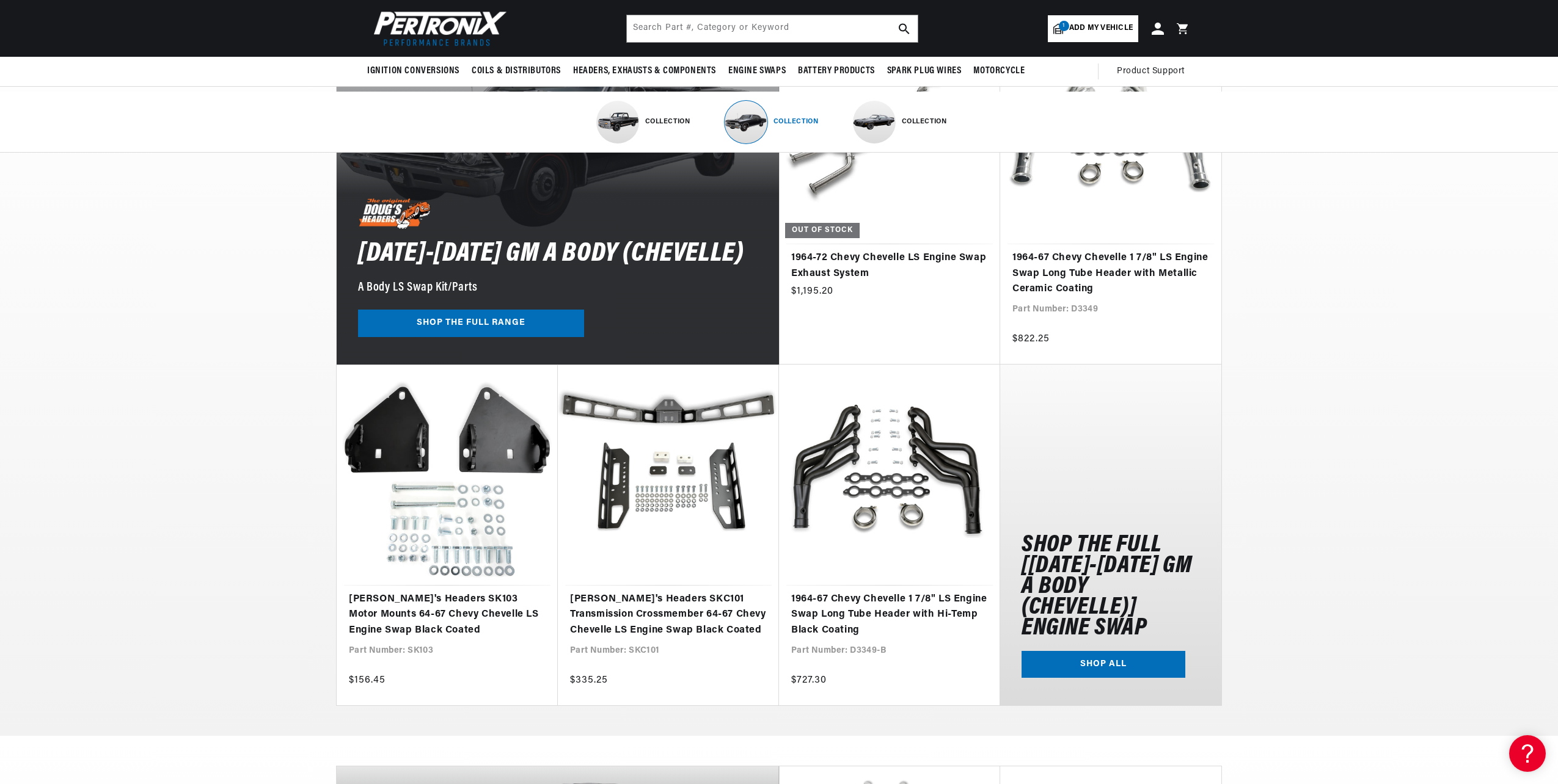
scroll to position [1148, 0]
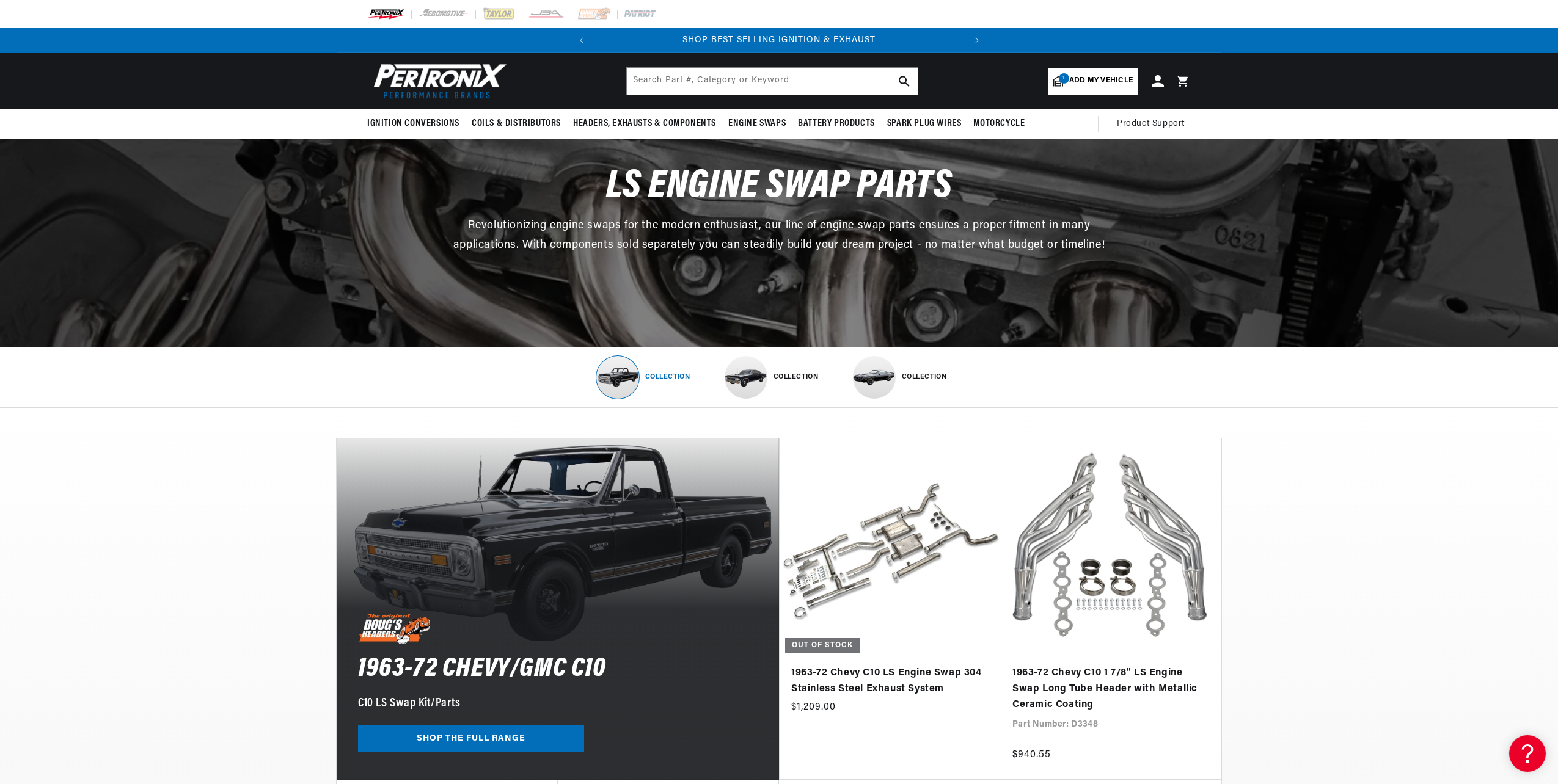
click at [431, 72] on img at bounding box center [438, 80] width 141 height 42
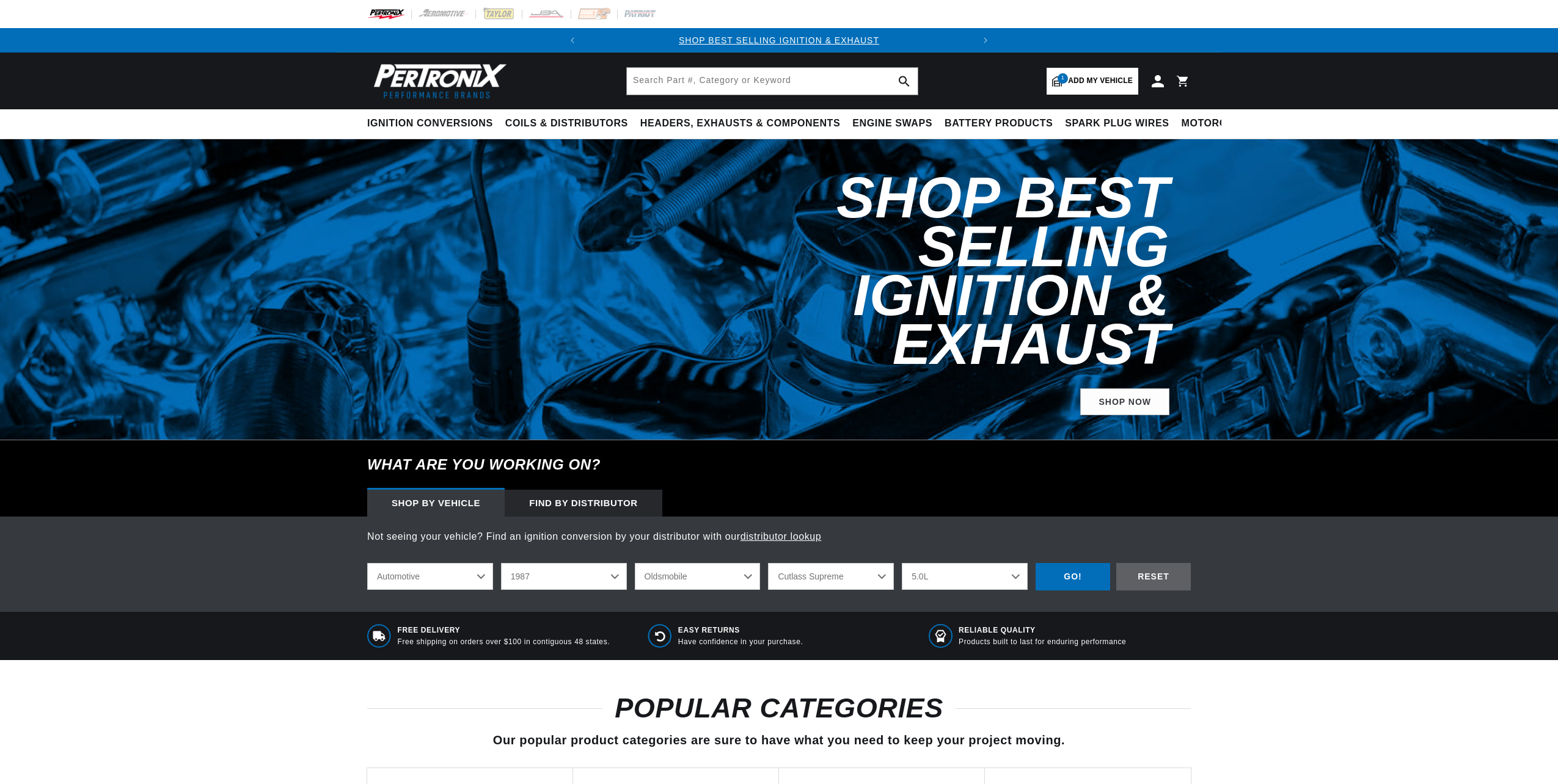
select select "1987"
select select "Oldsmobile"
select select "Cutlass-Supreme"
select select "5.0L"
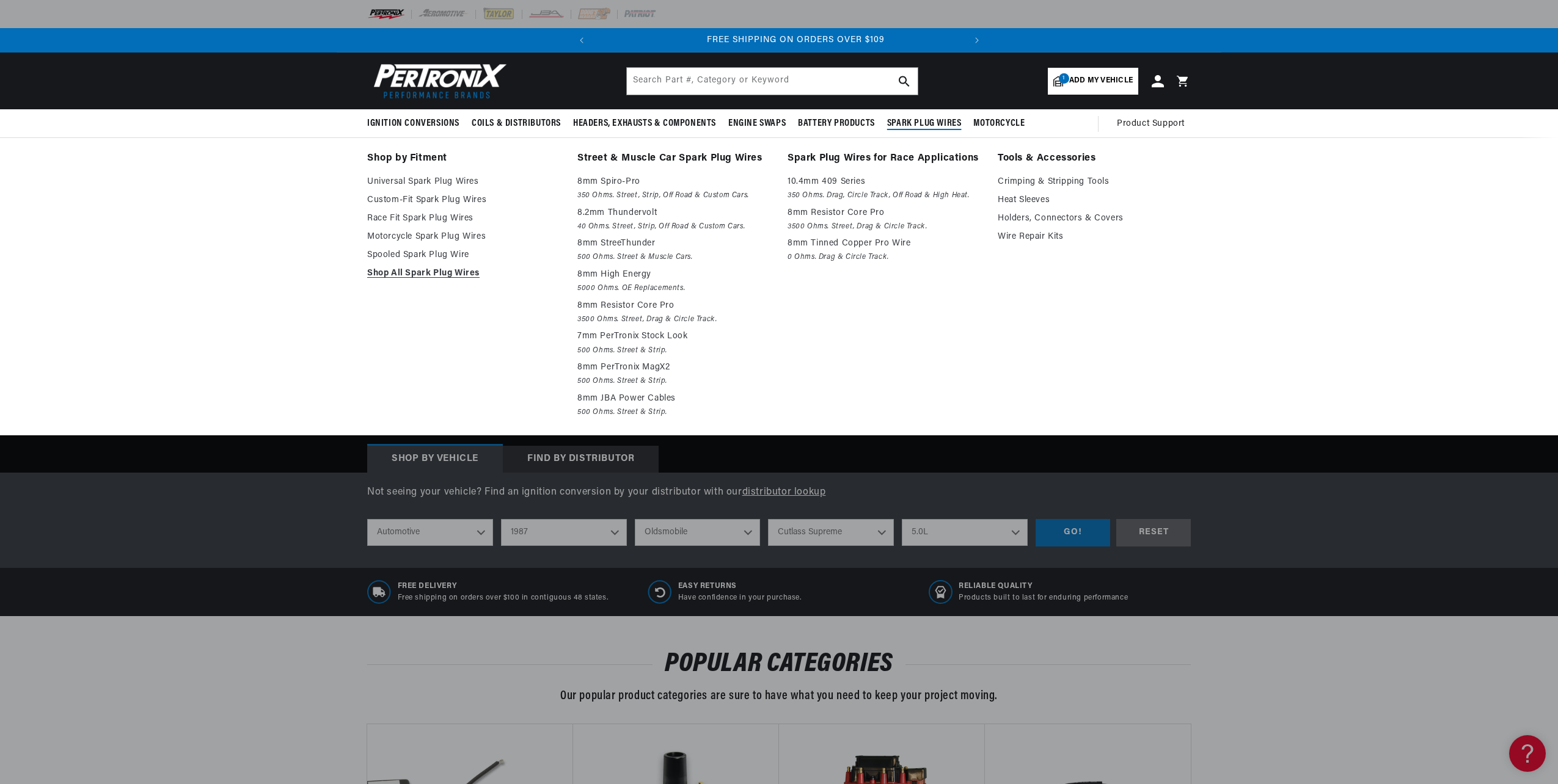
scroll to position [0, 370]
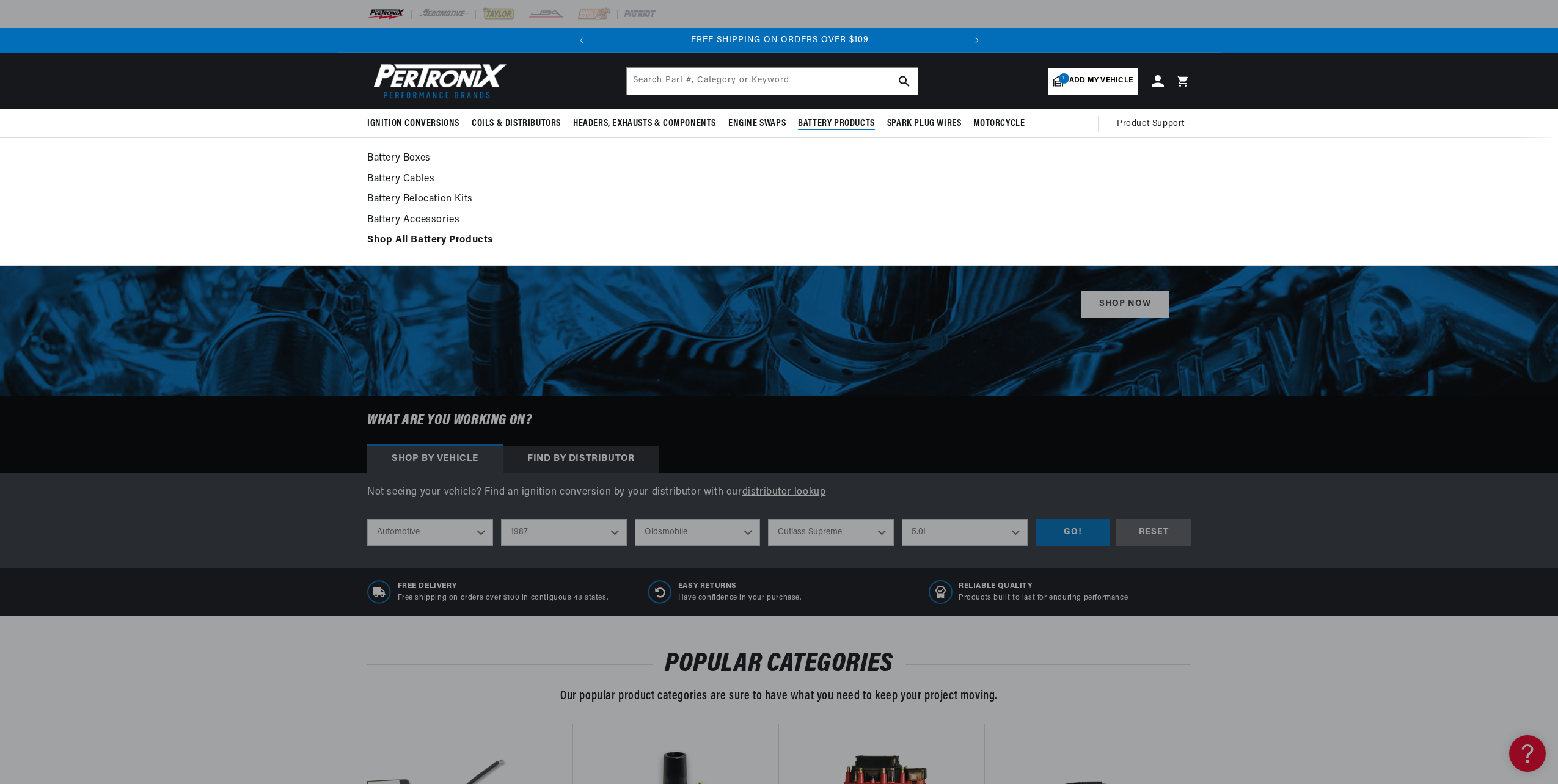
click at [480, 236] on strong "Shop All Battery Products" at bounding box center [430, 240] width 126 height 10
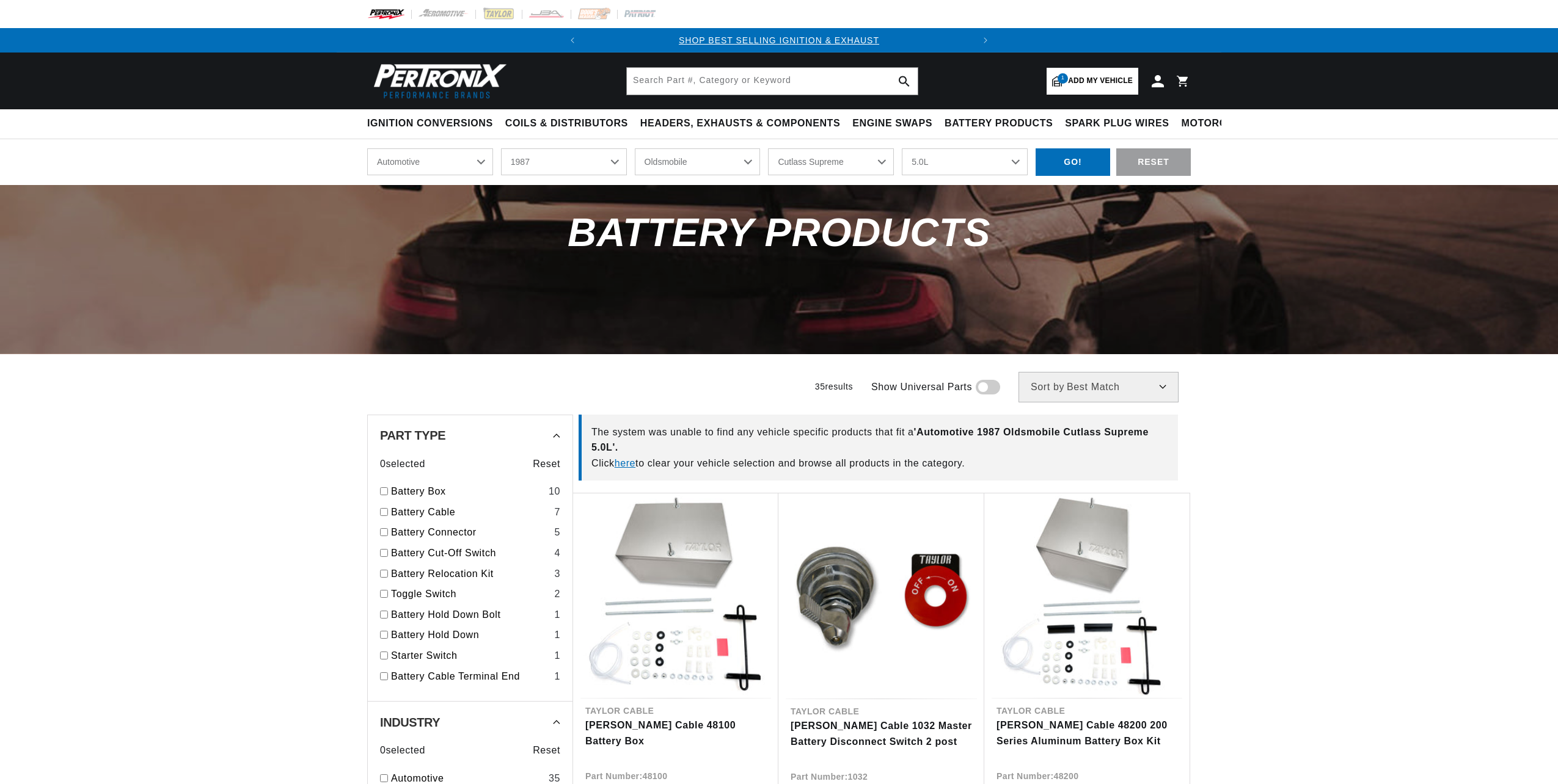
select select "1987"
select select "Oldsmobile"
select select "Cutlass-Supreme"
select select "5.0L"
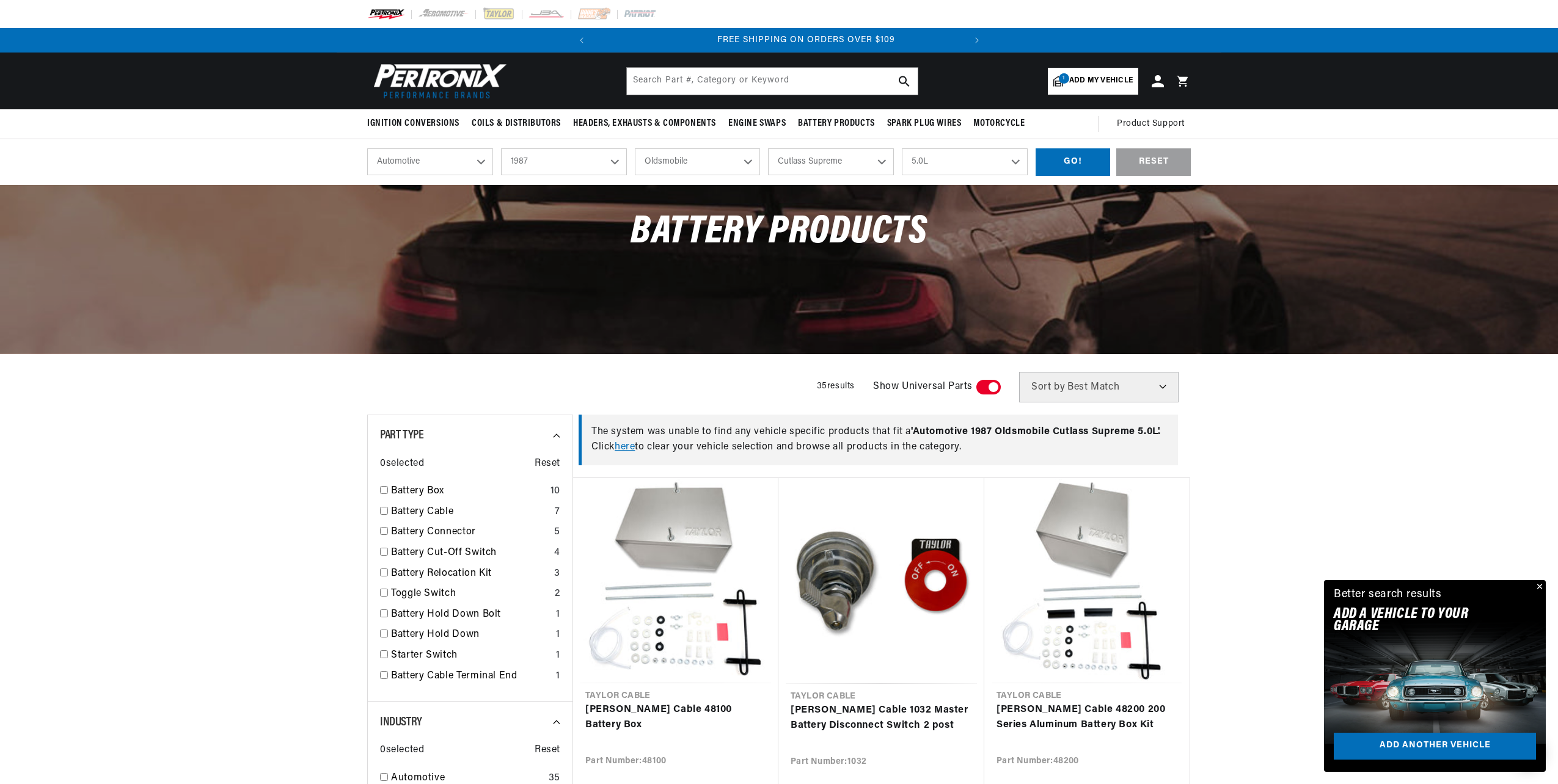
scroll to position [0, 370]
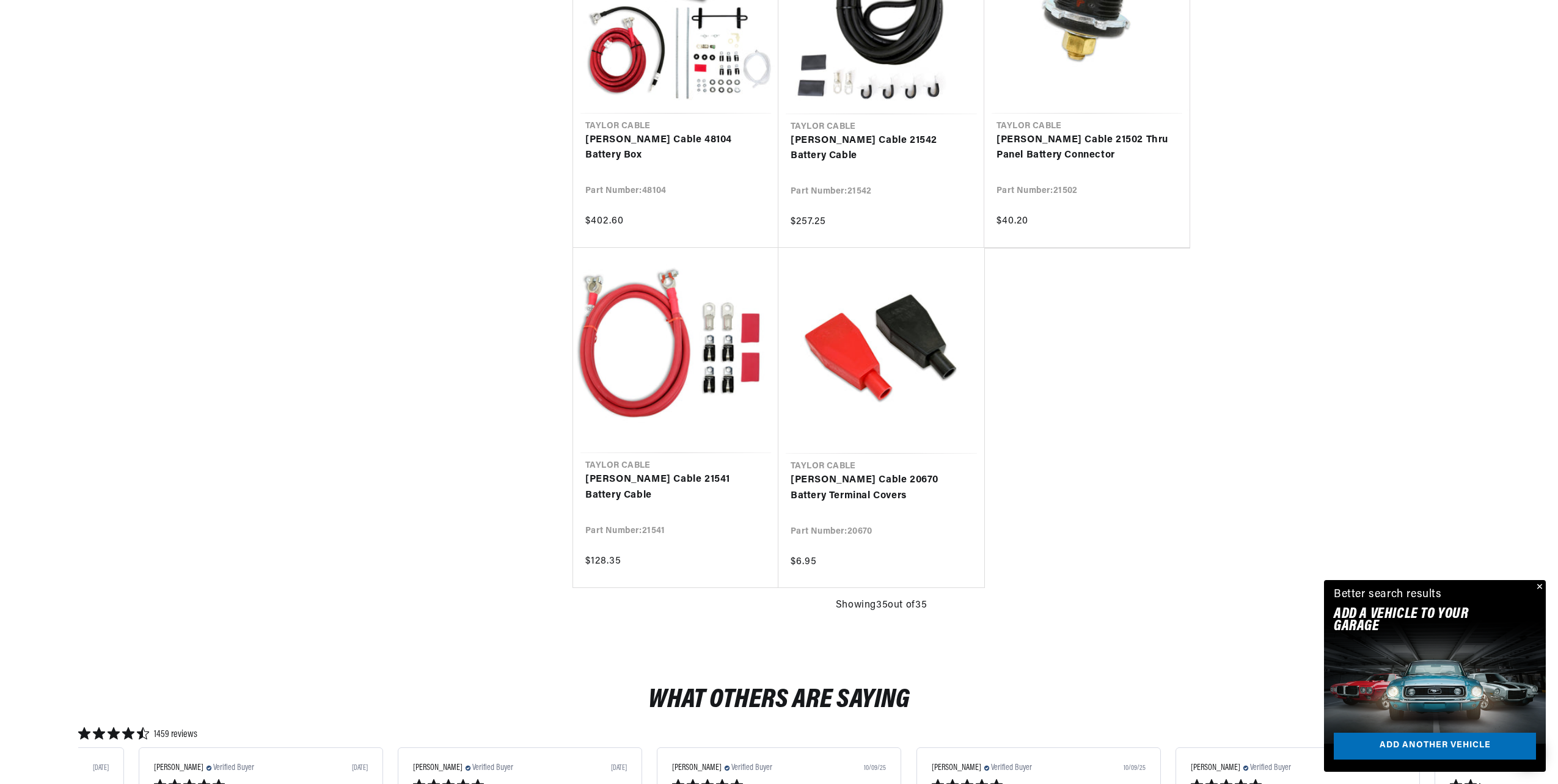
scroll to position [0, 370]
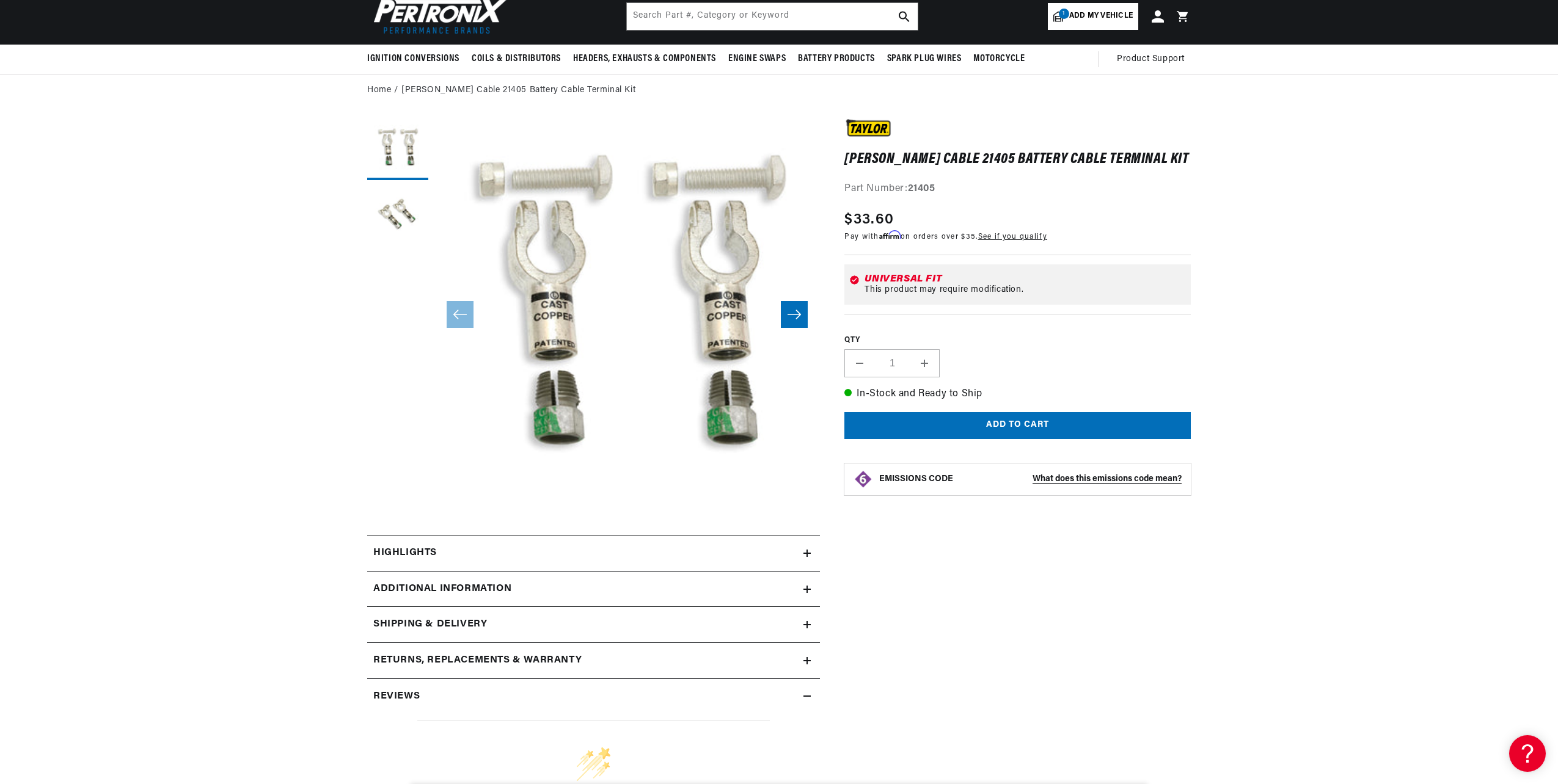
scroll to position [122, 0]
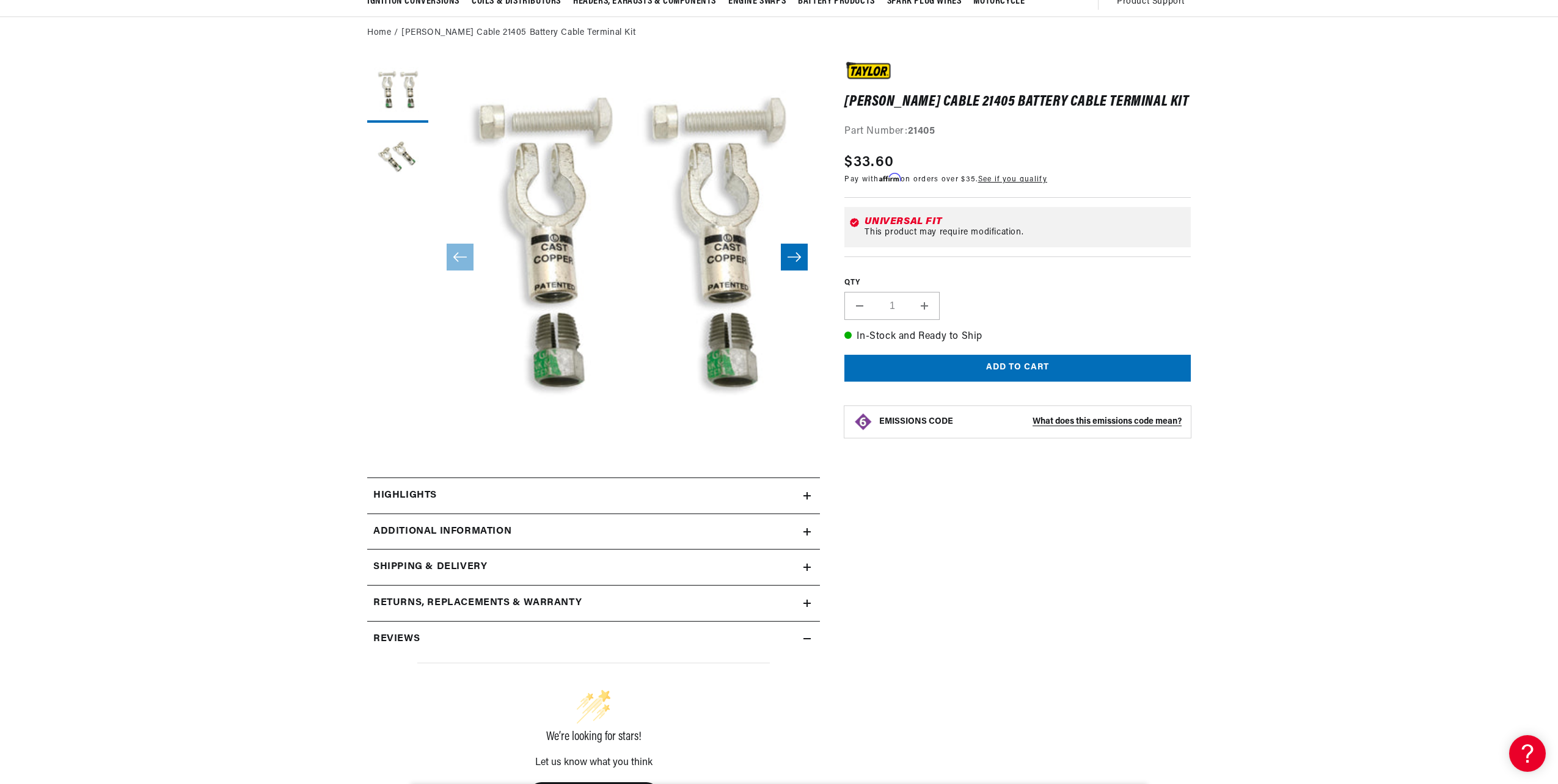
click at [805, 496] on icon at bounding box center [807, 496] width 8 height 0
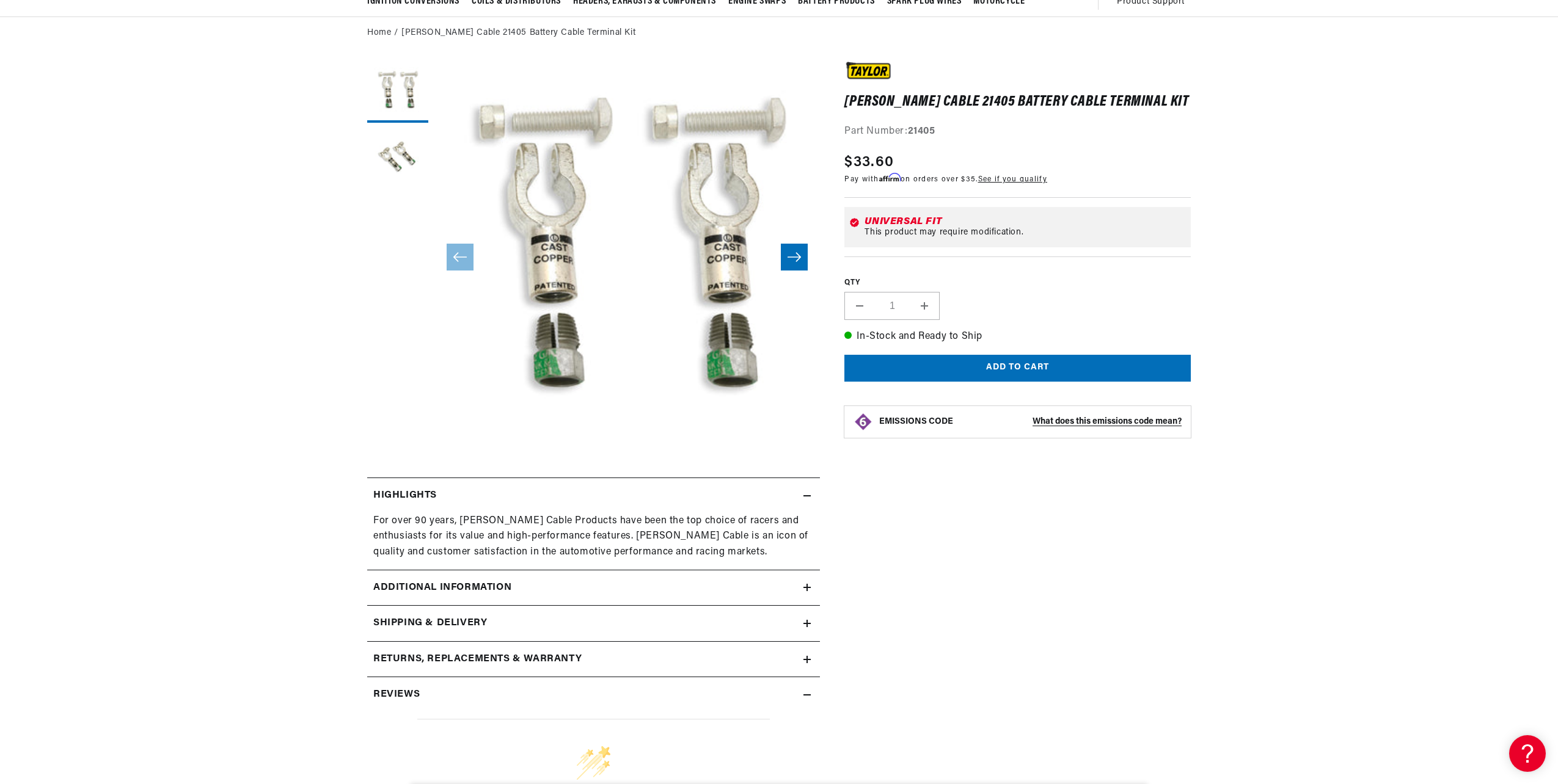
click at [812, 589] on summary "Additional Information" at bounding box center [594, 588] width 453 height 35
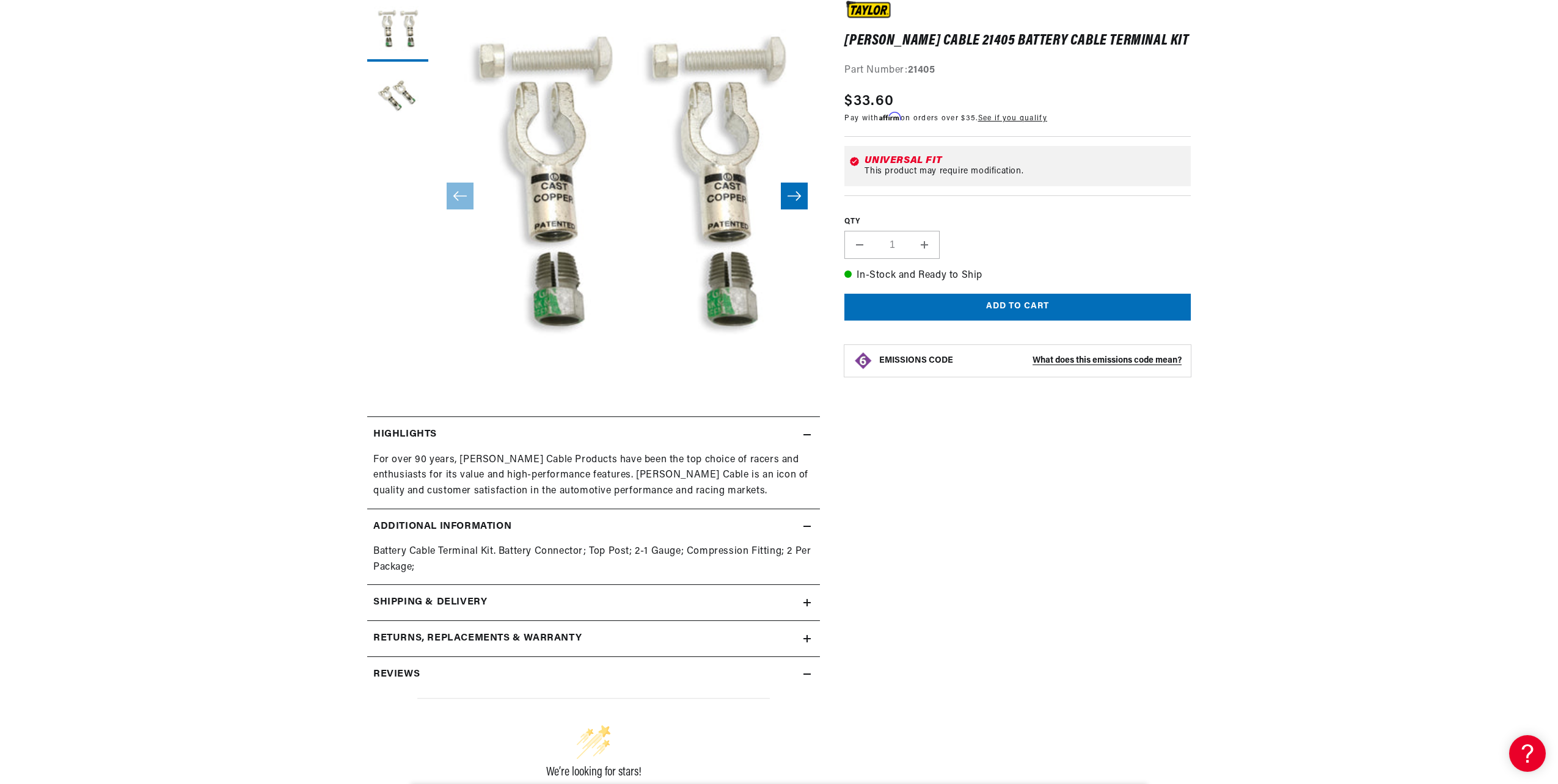
scroll to position [0, 370]
click at [807, 602] on icon at bounding box center [807, 603] width 0 height 8
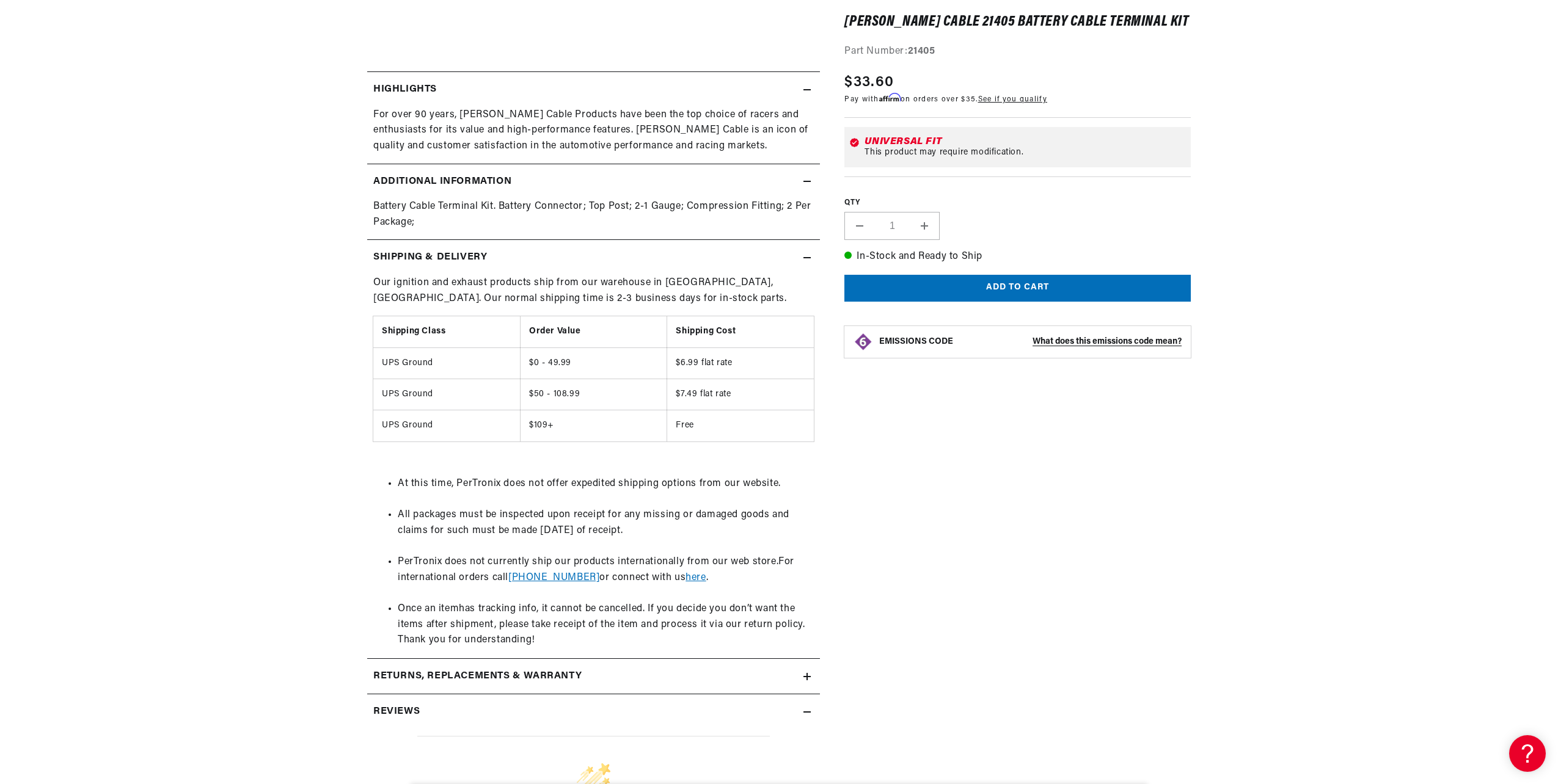
scroll to position [549, 0]
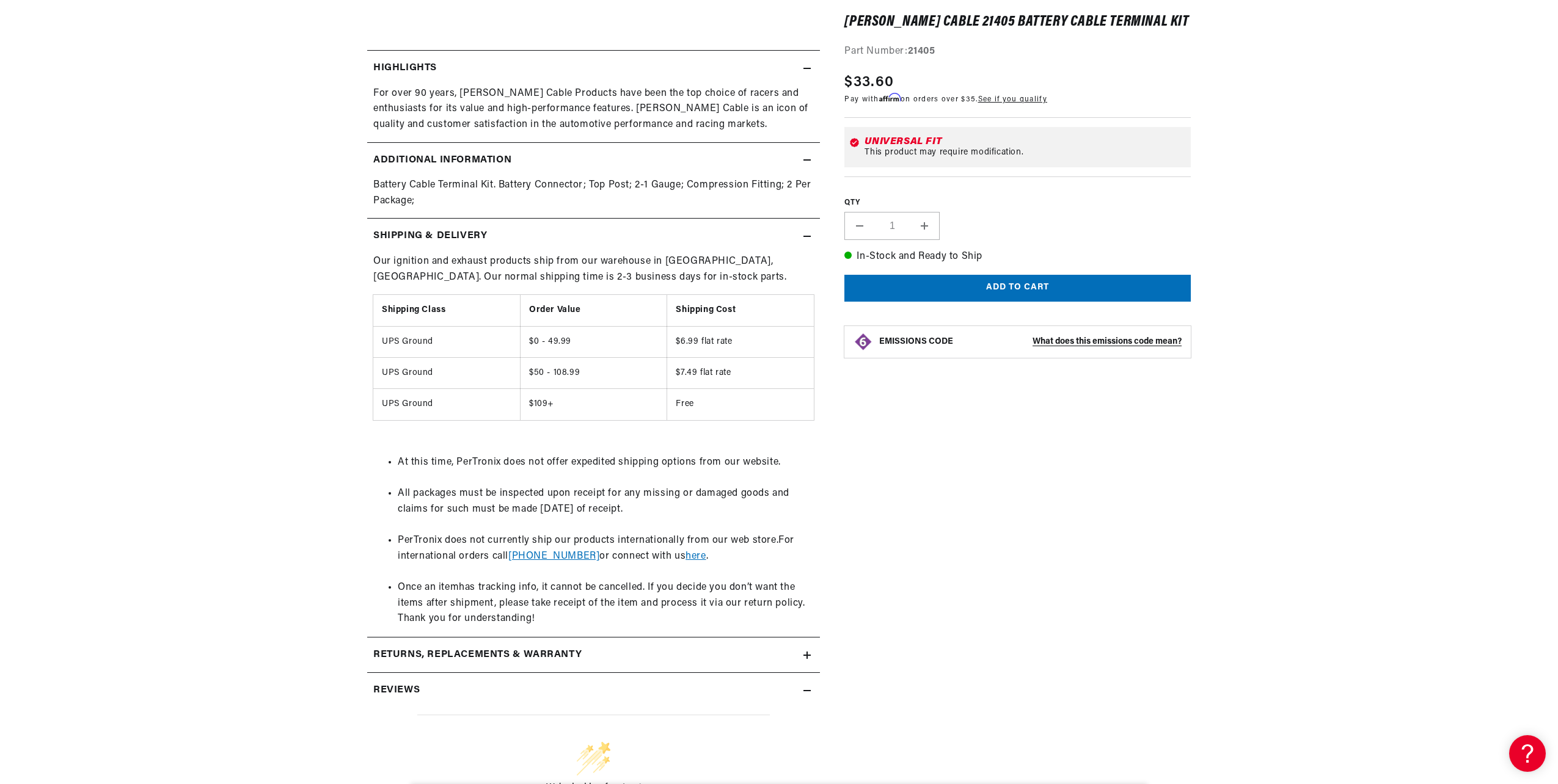
click at [685, 557] on span "here" at bounding box center [696, 556] width 20 height 10
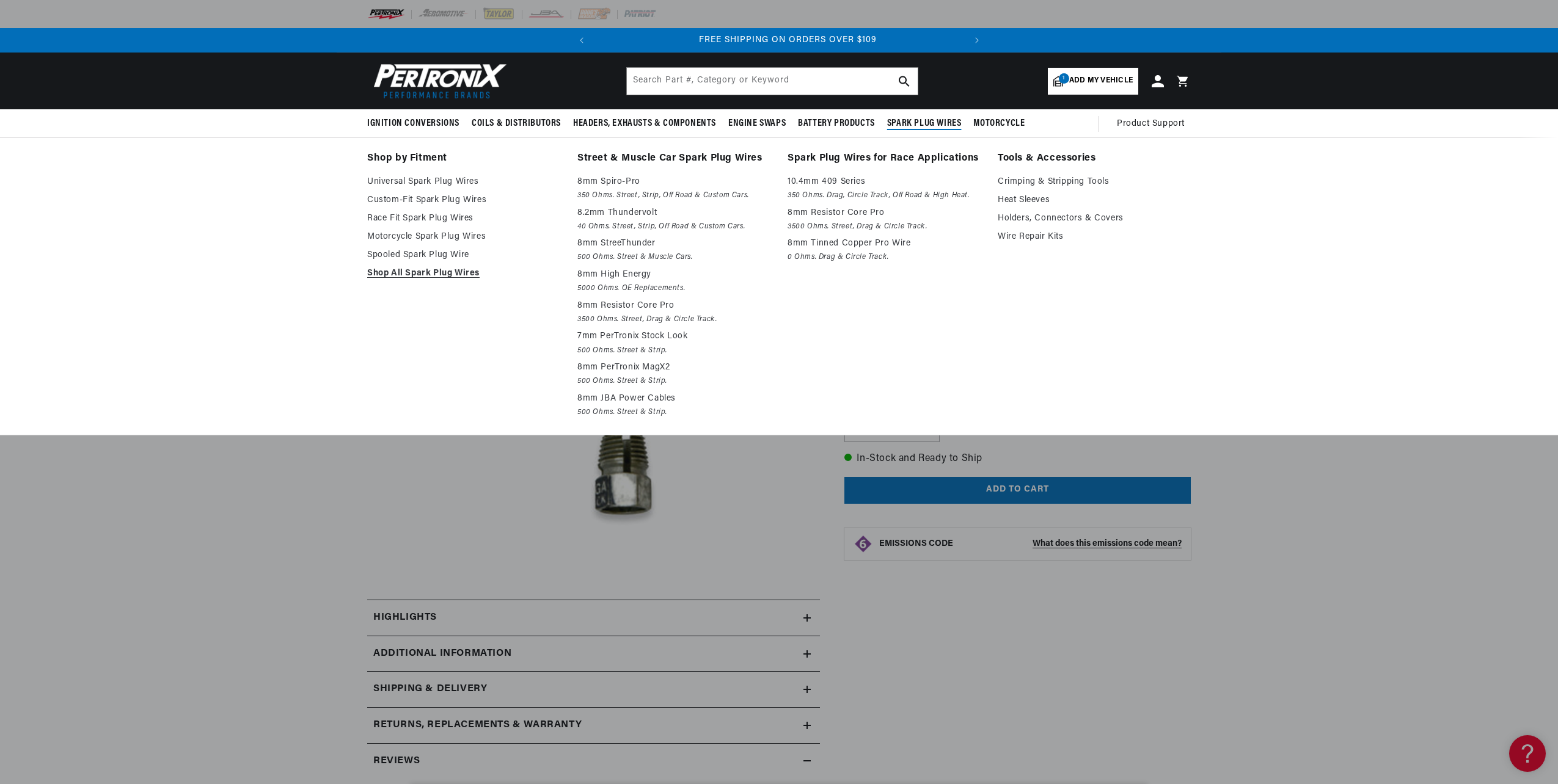
scroll to position [0, 370]
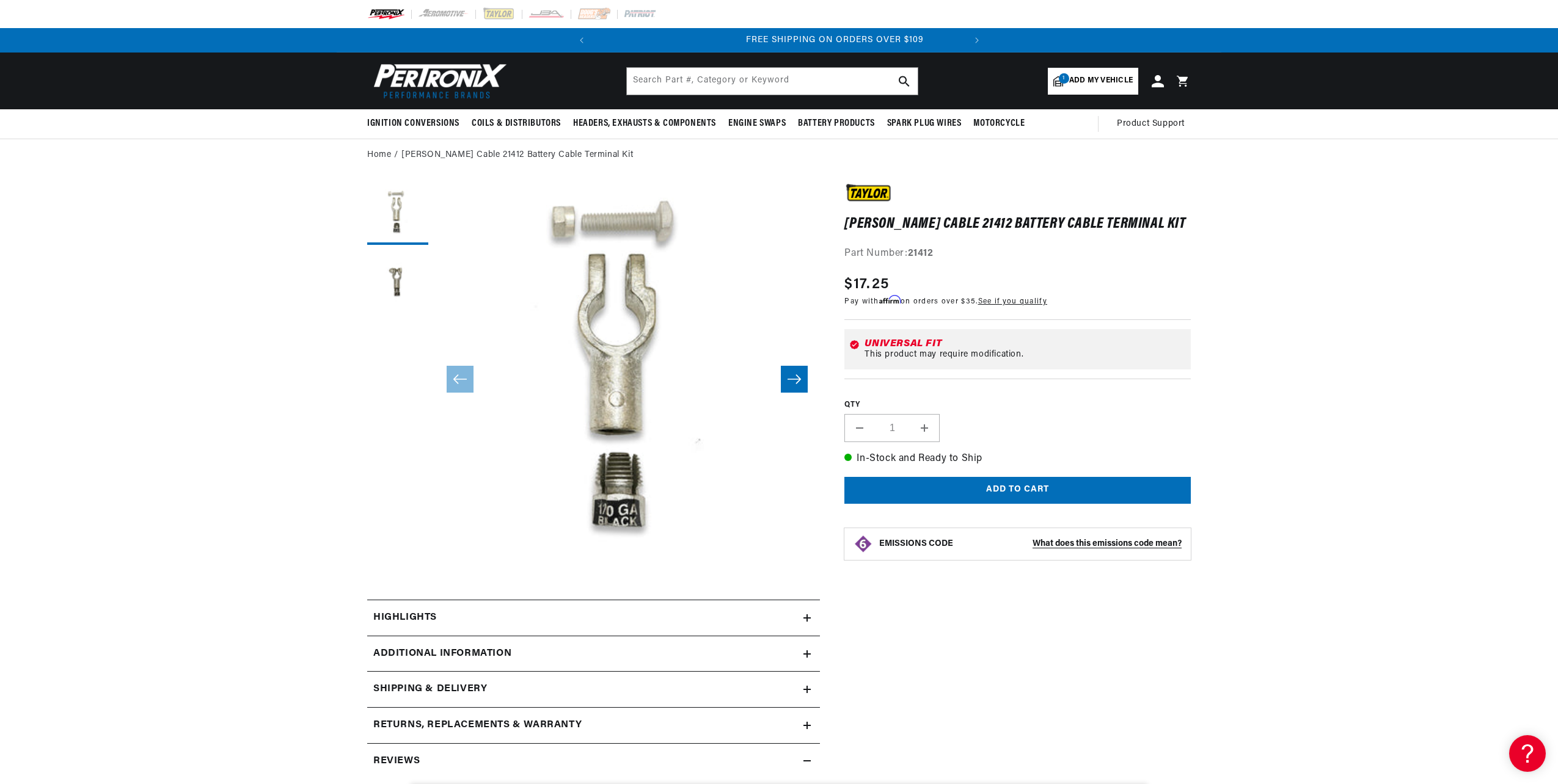
scroll to position [0, 370]
click at [807, 650] on icon at bounding box center [807, 654] width 8 height 8
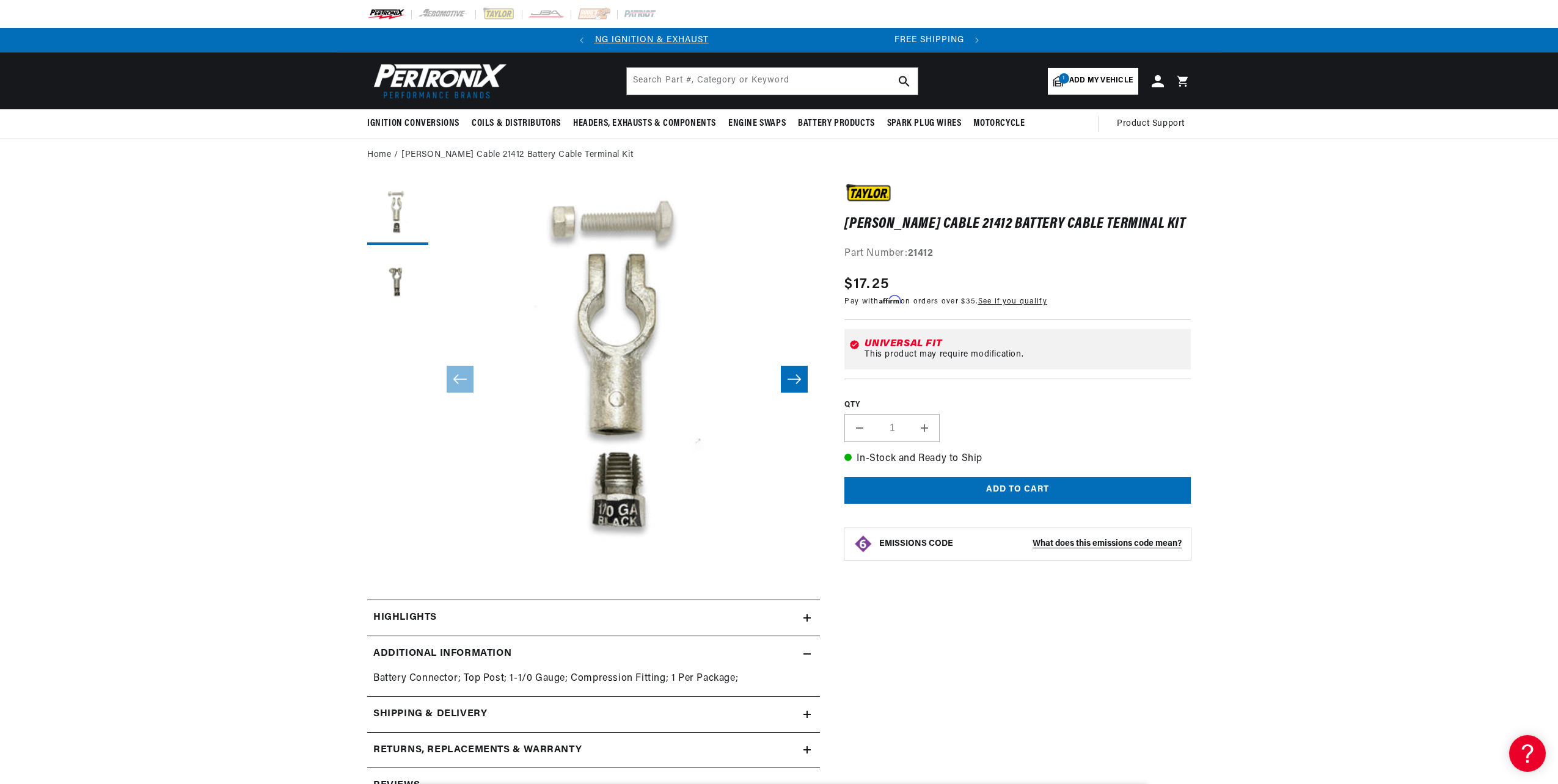
scroll to position [0, 0]
click at [400, 276] on button "Load image 2 in gallery view" at bounding box center [398, 281] width 61 height 61
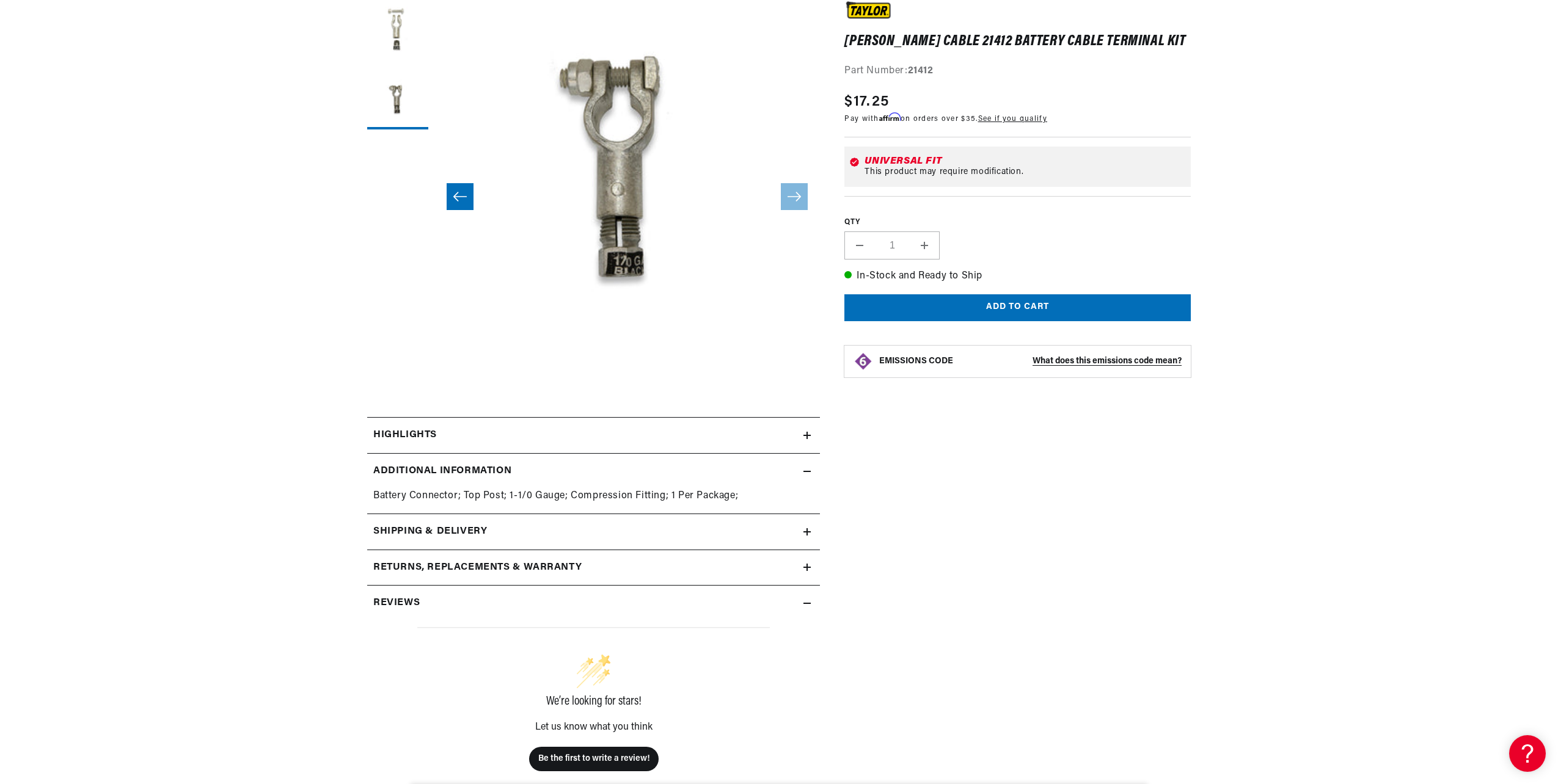
scroll to position [183, 0]
click at [805, 433] on icon at bounding box center [807, 435] width 8 height 8
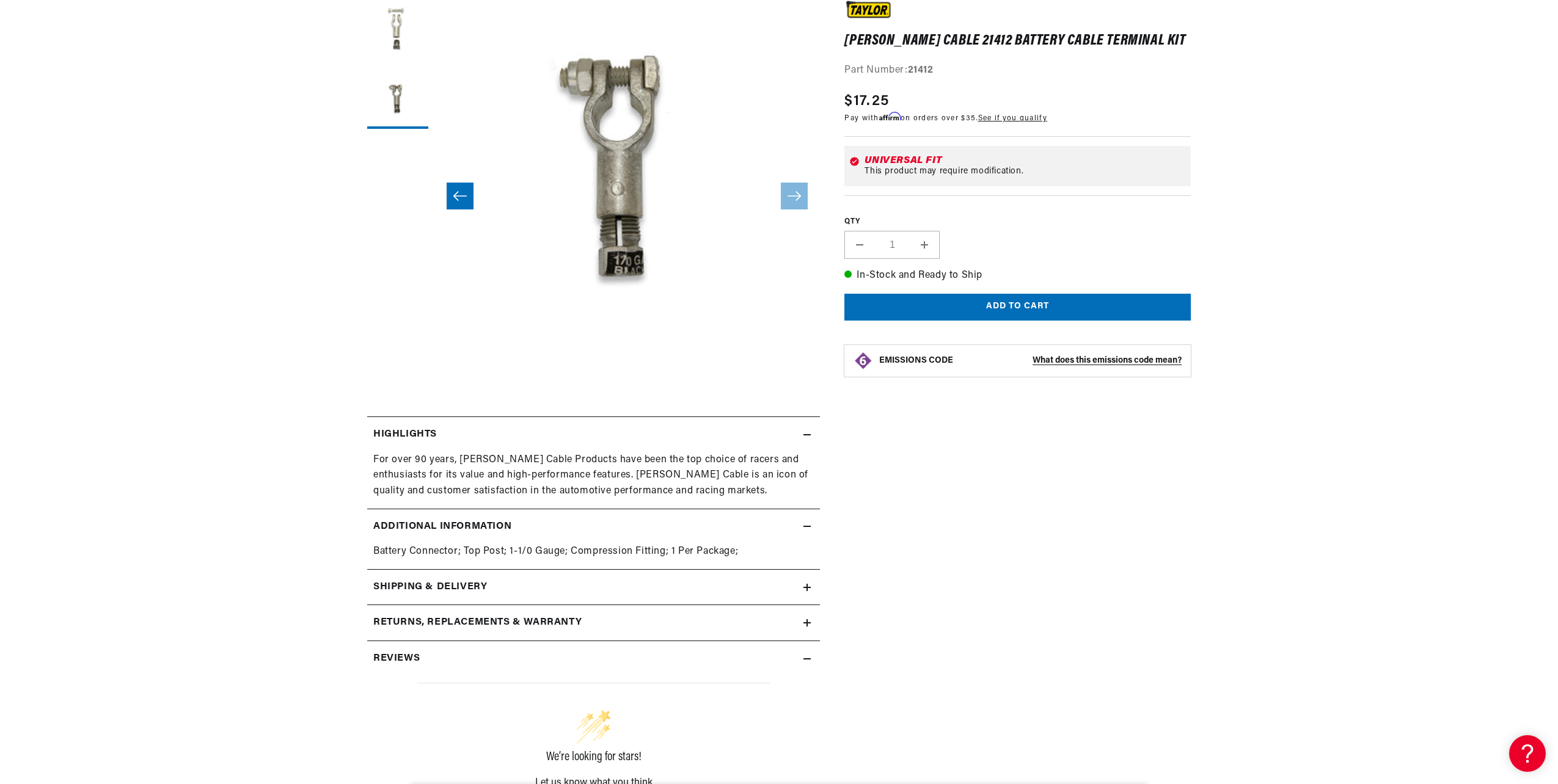
click at [805, 584] on icon at bounding box center [807, 588] width 8 height 8
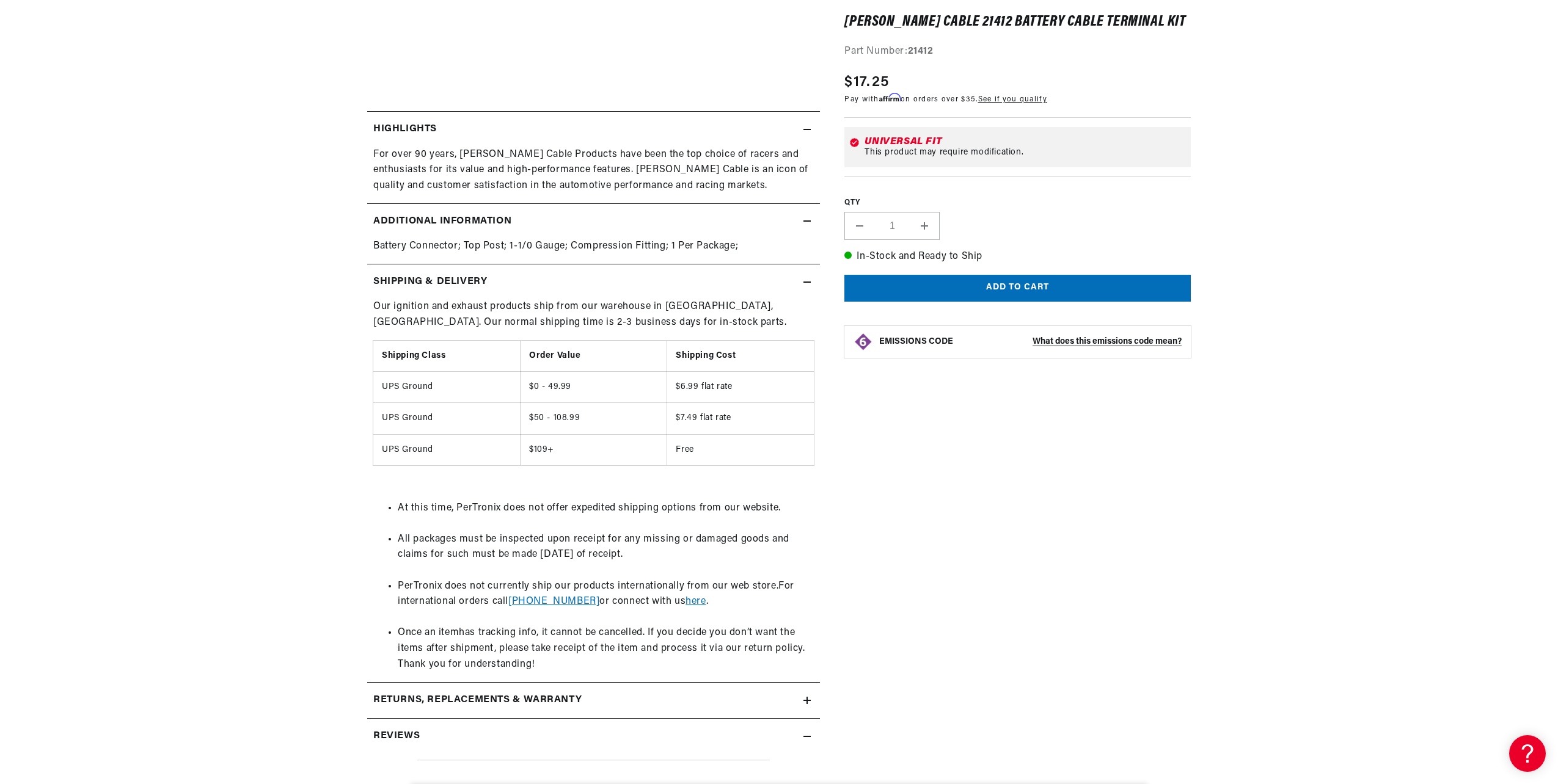
scroll to position [0, 370]
